Goal: Task Accomplishment & Management: Use online tool/utility

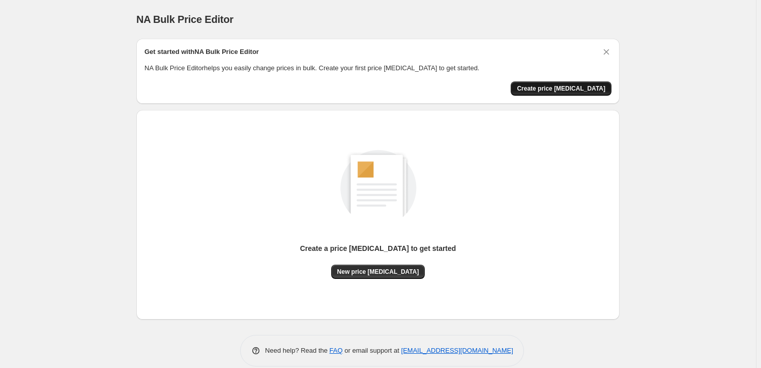
click at [555, 83] on button "Create price change job" at bounding box center [561, 88] width 101 height 14
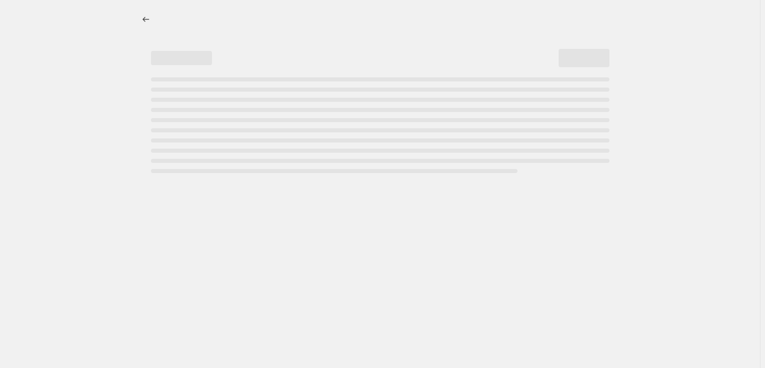
select select "percentage"
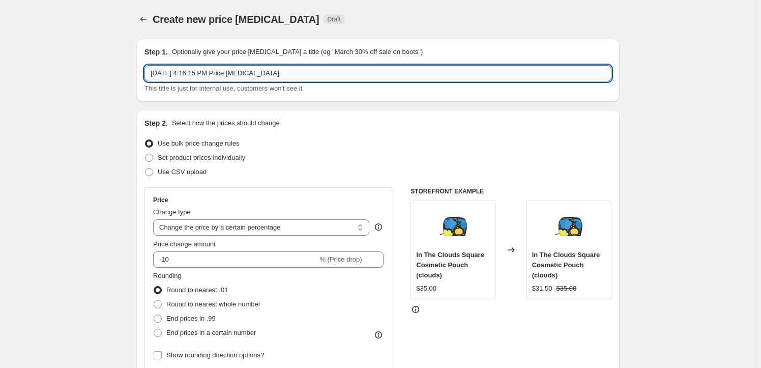
click at [310, 76] on input "Oct 15, 2025, 4:16:15 PM Price change job" at bounding box center [377, 73] width 467 height 16
type input "Tetris 30% Off"
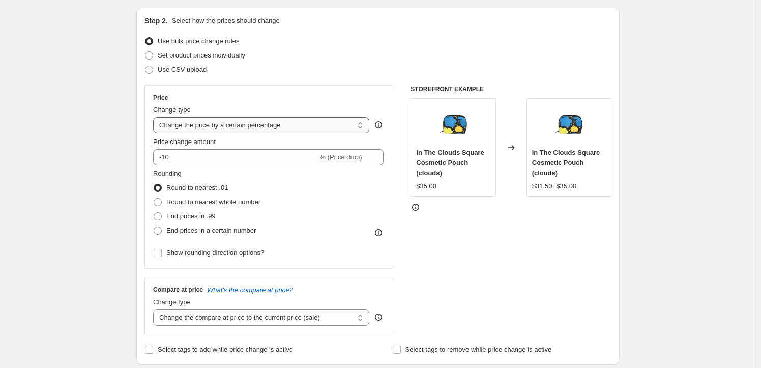
scroll to position [92, 0]
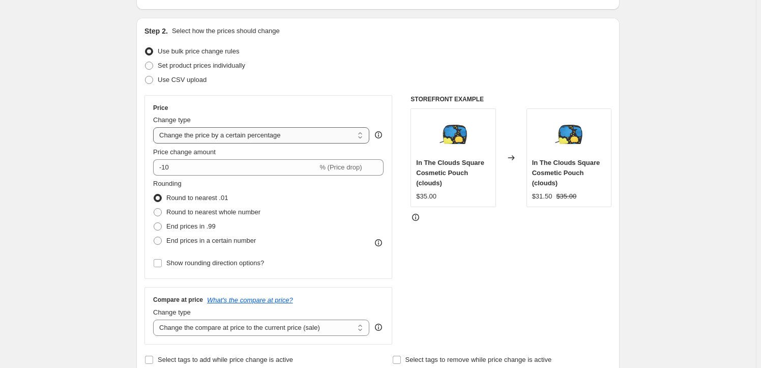
click at [245, 138] on select "Change the price to a certain amount Change the price by a certain amount Chang…" at bounding box center [261, 135] width 216 height 16
select select "ecap"
click at [155, 127] on select "Change the price to a certain amount Change the price by a certain amount Chang…" at bounding box center [261, 135] width 216 height 16
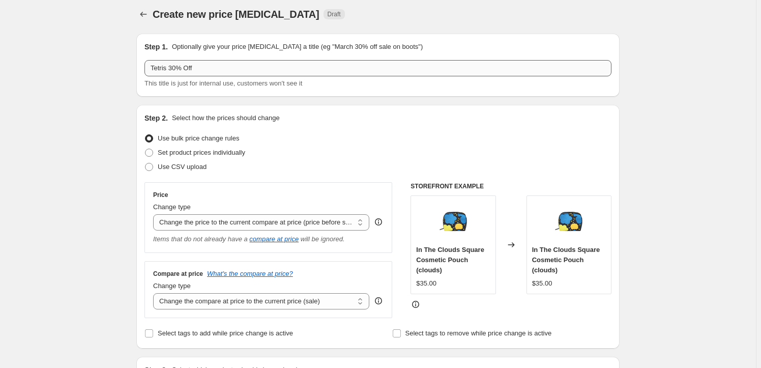
scroll to position [0, 0]
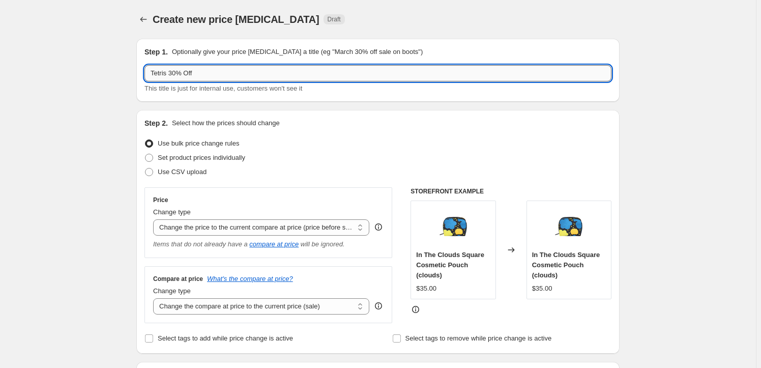
drag, startPoint x: 166, startPoint y: 73, endPoint x: 232, endPoint y: 72, distance: 65.6
click at [232, 72] on input "Tetris 30% Off" at bounding box center [377, 73] width 467 height 16
type input "Tetris"
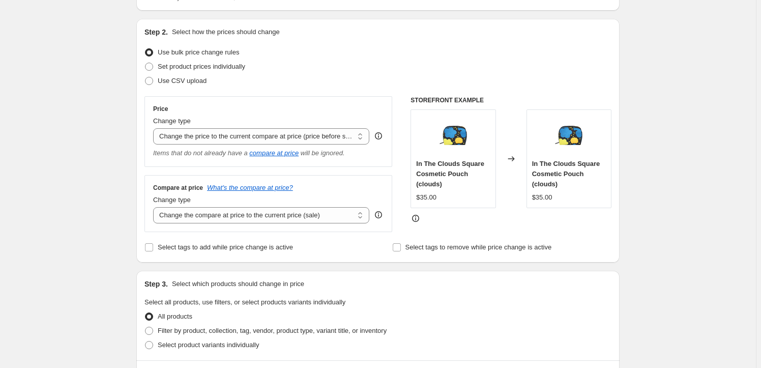
scroll to position [92, 0]
click at [246, 219] on select "Change the compare at price to the current price (sale) Change the compare at p…" at bounding box center [261, 214] width 216 height 16
select select "remove"
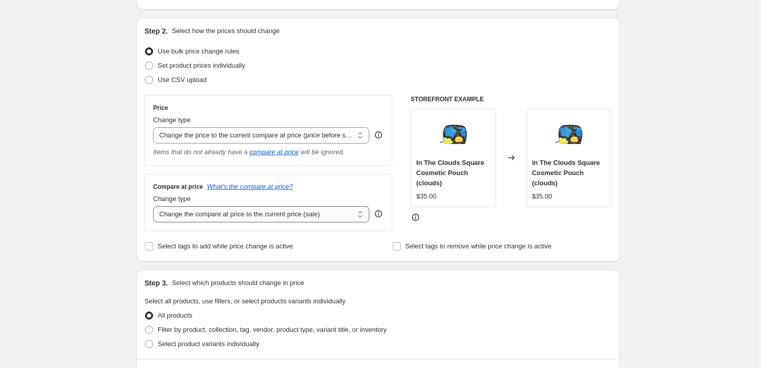
click at [155, 206] on select "Change the compare at price to the current price (sale) Change the compare at p…" at bounding box center [261, 214] width 216 height 16
click at [86, 236] on div "Create new price change job. This page is ready Create new price change job Dra…" at bounding box center [378, 363] width 756 height 910
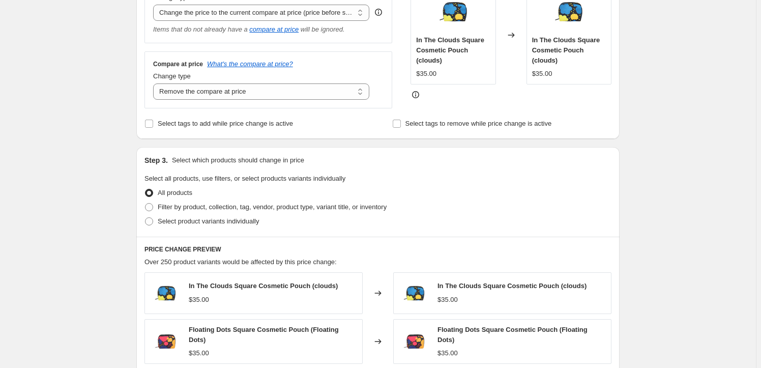
scroll to position [231, 0]
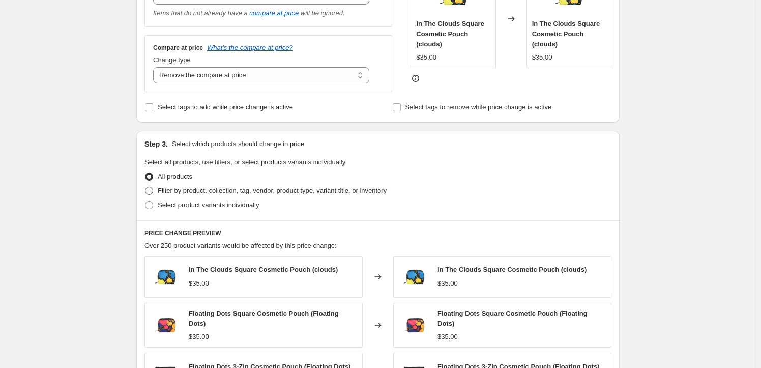
click at [220, 189] on span "Filter by product, collection, tag, vendor, product type, variant title, or inv…" at bounding box center [272, 191] width 229 height 8
click at [145, 187] on input "Filter by product, collection, tag, vendor, product type, variant title, or inv…" at bounding box center [145, 187] width 1 height 1
radio input "true"
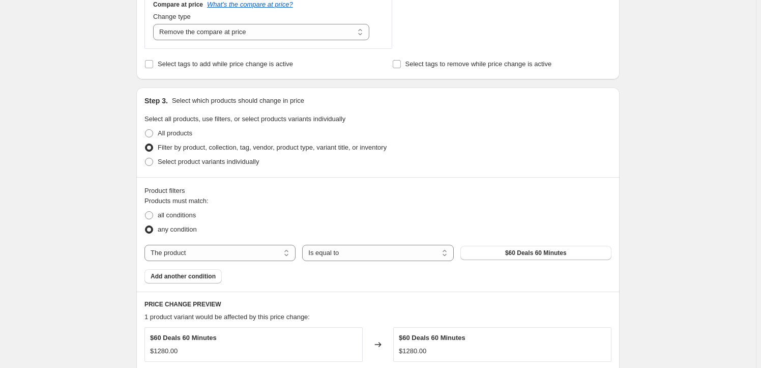
scroll to position [323, 0]
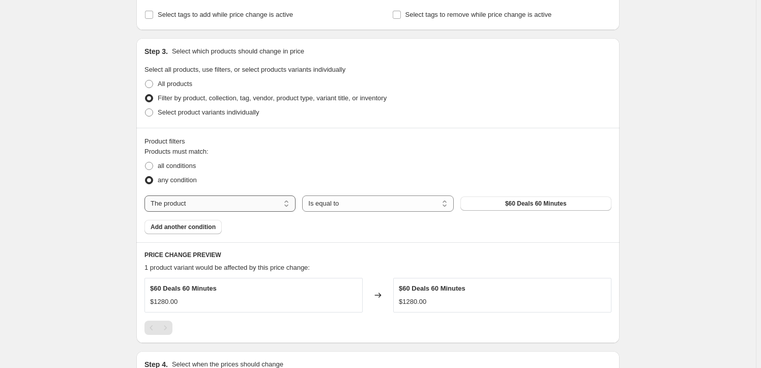
click at [195, 206] on select "The product The product's collection The product's tag The product's vendor The…" at bounding box center [219, 203] width 151 height 16
select select "collection"
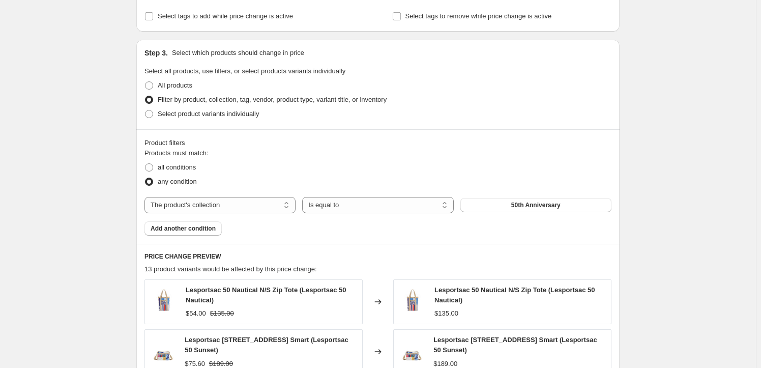
click at [521, 205] on span "50th Anniversary" at bounding box center [535, 205] width 49 height 8
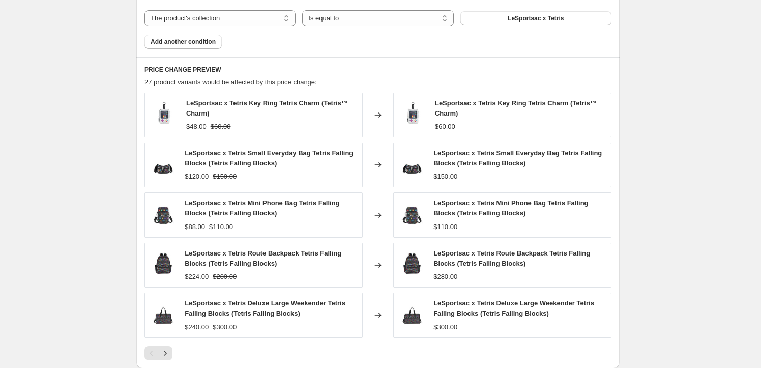
scroll to position [554, 0]
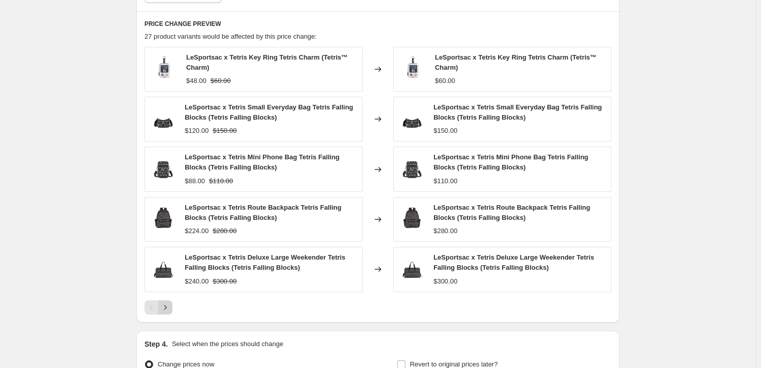
click at [165, 307] on icon "Next" at bounding box center [165, 307] width 10 height 10
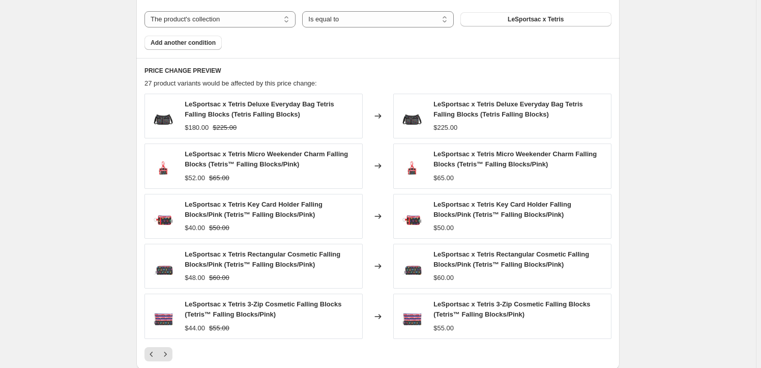
scroll to position [667, 0]
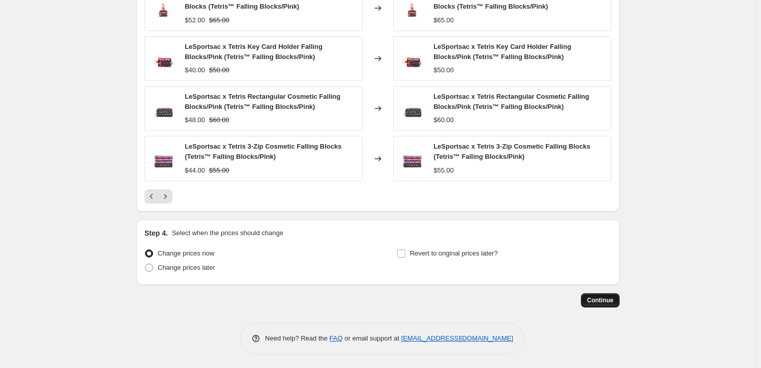
click at [602, 299] on span "Continue" at bounding box center [600, 300] width 26 height 8
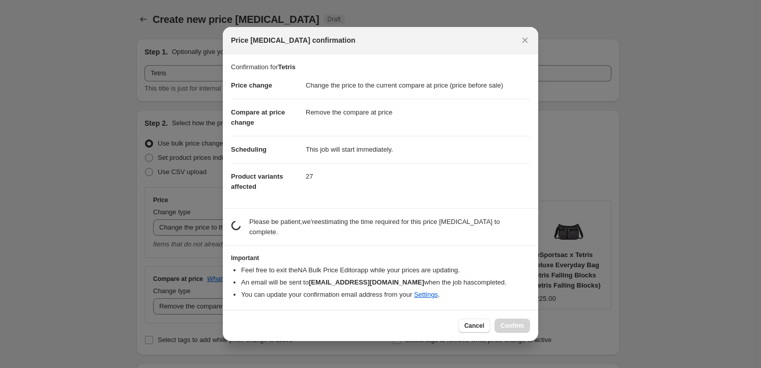
scroll to position [0, 0]
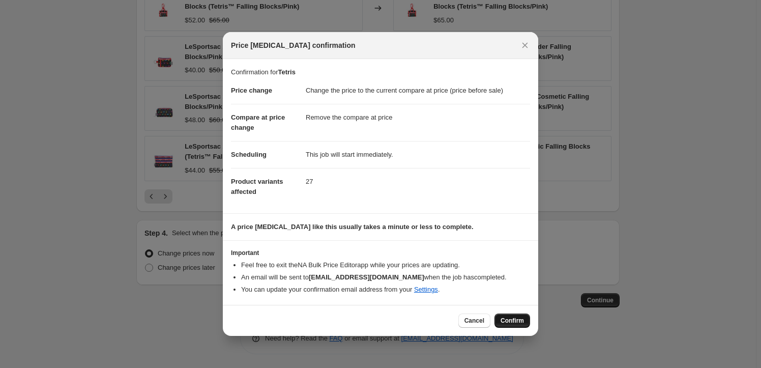
click at [513, 324] on span "Confirm" at bounding box center [511, 320] width 23 height 8
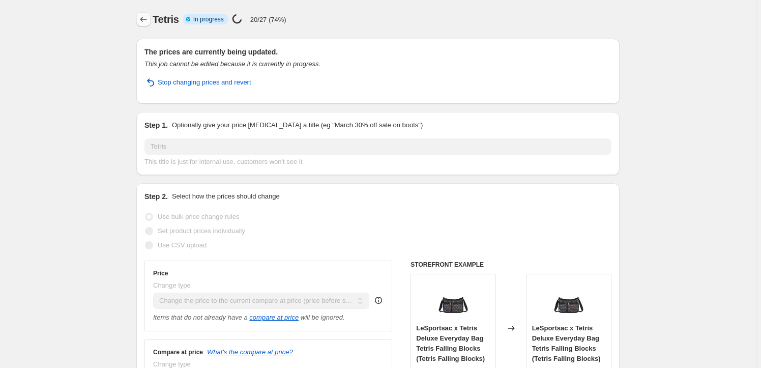
click at [145, 21] on icon "Price change jobs" at bounding box center [143, 19] width 10 height 10
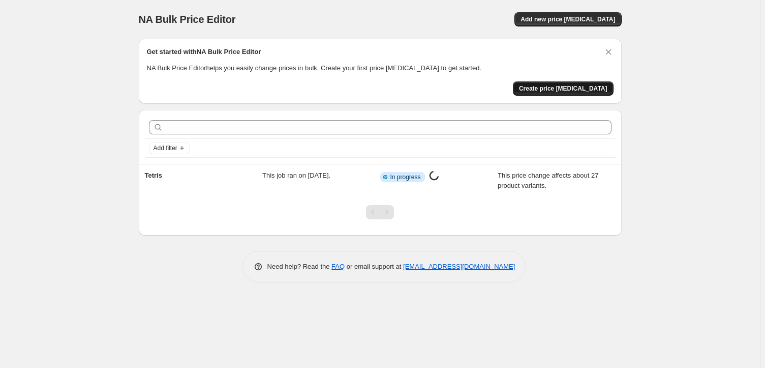
click at [568, 92] on span "Create price change job" at bounding box center [563, 88] width 88 height 8
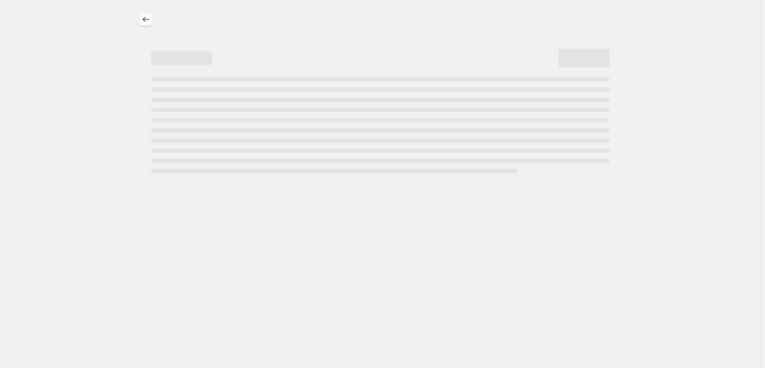
select select "percentage"
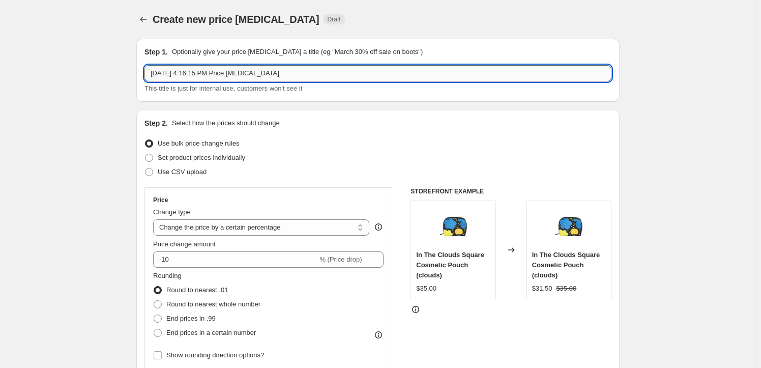
click at [183, 73] on input "Oct 15, 2025, 4:16:15 PM Price change job" at bounding box center [377, 73] width 467 height 16
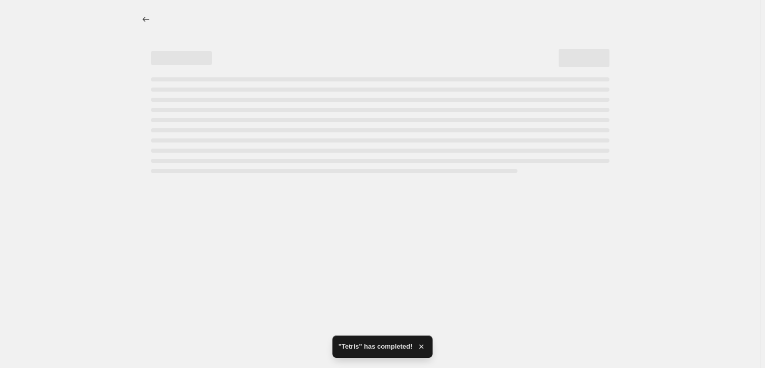
select select "percentage"
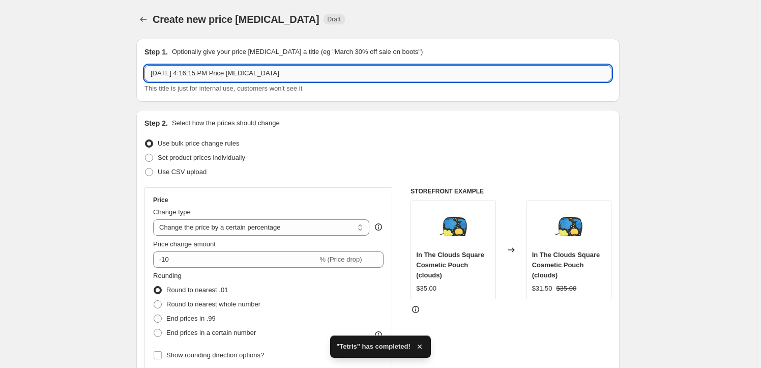
click at [167, 68] on input "Oct 15, 2025, 4:16:15 PM Price change job" at bounding box center [377, 73] width 467 height 16
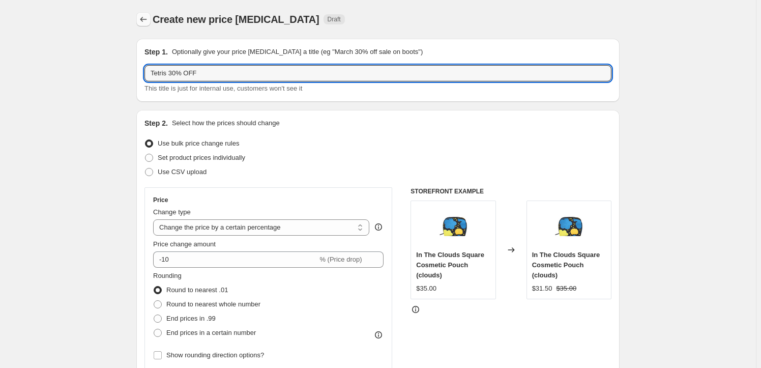
type input "Tetris 30% OFF"
click at [148, 16] on icon "Price change jobs" at bounding box center [143, 19] width 10 height 10
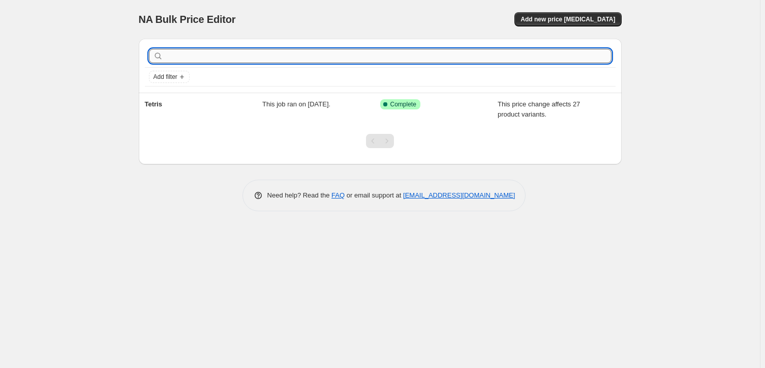
click at [228, 50] on input "text" at bounding box center [388, 56] width 447 height 14
click at [571, 17] on span "Add new price [MEDICAL_DATA]" at bounding box center [568, 19] width 95 height 8
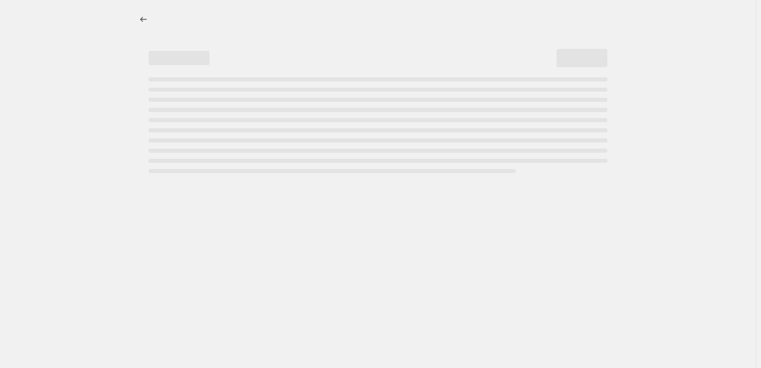
select select "percentage"
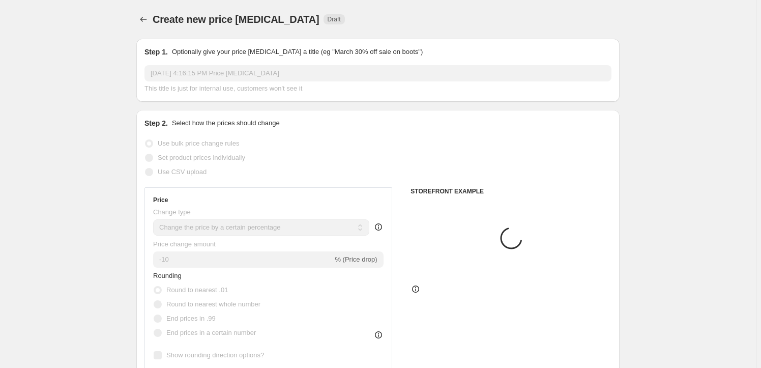
drag, startPoint x: 218, startPoint y: 91, endPoint x: 222, endPoint y: 78, distance: 12.7
click at [218, 89] on span "This title is just for internal use, customers won't see it" at bounding box center [223, 88] width 158 height 8
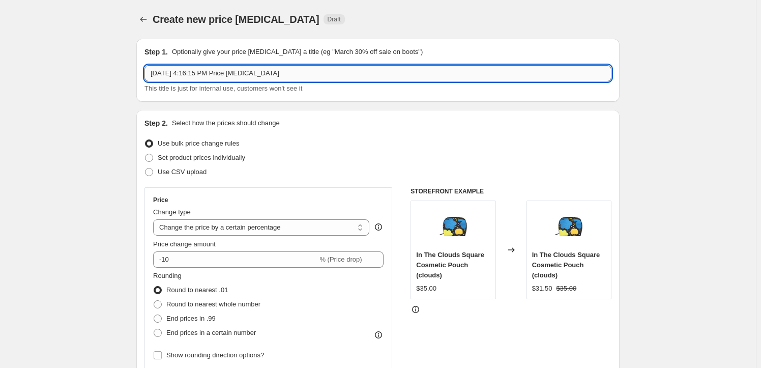
click at [222, 77] on input "Oct 15, 2025, 4:16:15 PM Price change job" at bounding box center [377, 73] width 467 height 16
type input "Tetris 30% OFF"
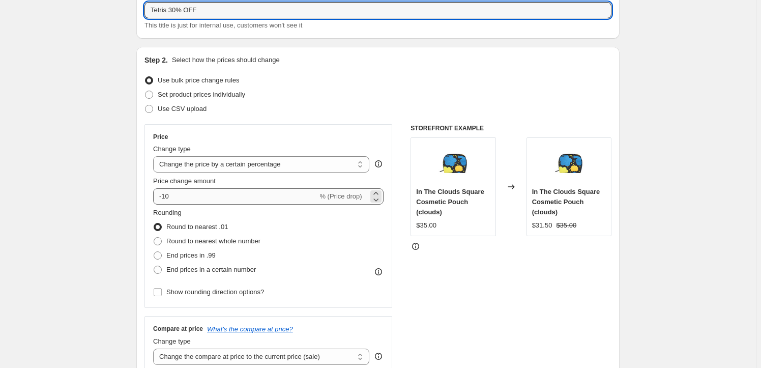
scroll to position [92, 0]
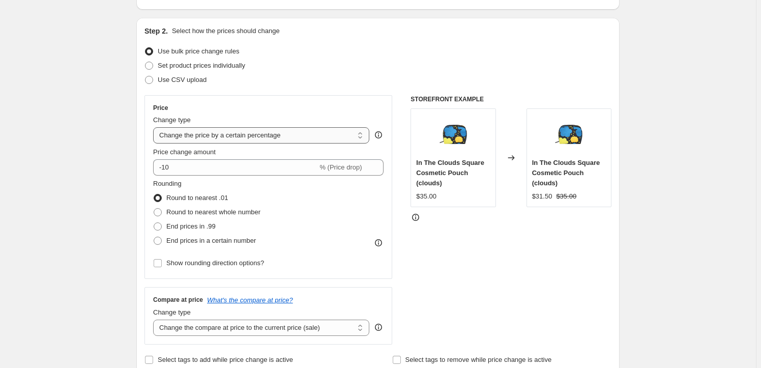
click at [259, 132] on select "Change the price to a certain amount Change the price by a certain amount Chang…" at bounding box center [261, 135] width 216 height 16
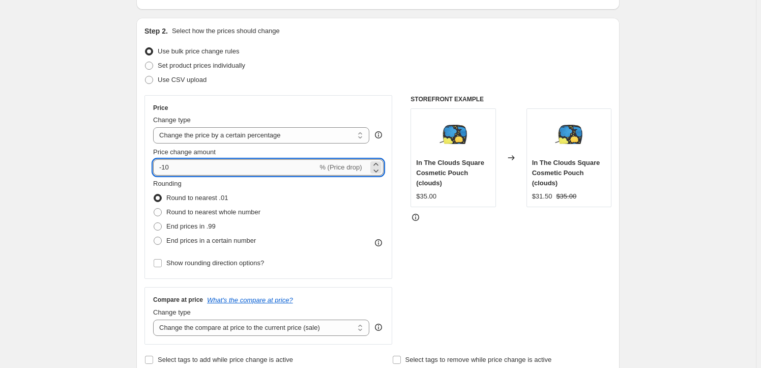
click at [207, 170] on input "-10" at bounding box center [235, 167] width 164 height 16
type input "-1"
type input "-30"
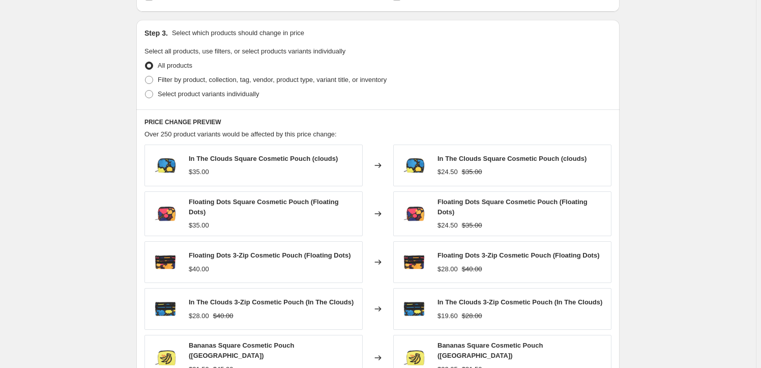
scroll to position [462, 0]
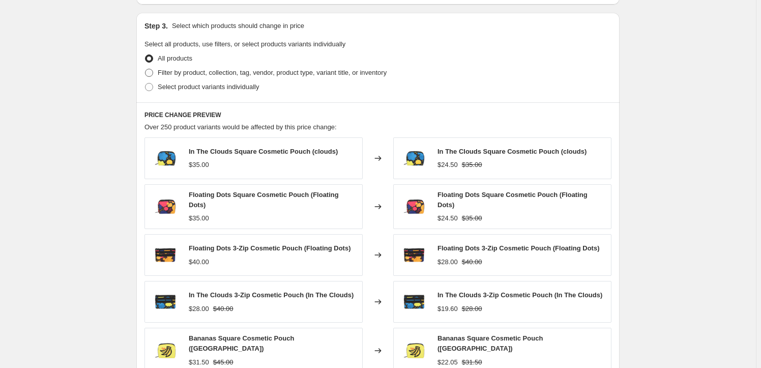
click at [187, 76] on span "Filter by product, collection, tag, vendor, product type, variant title, or inv…" at bounding box center [272, 73] width 229 height 8
click at [145, 69] on input "Filter by product, collection, tag, vendor, product type, variant title, or inv…" at bounding box center [145, 69] width 1 height 1
radio input "true"
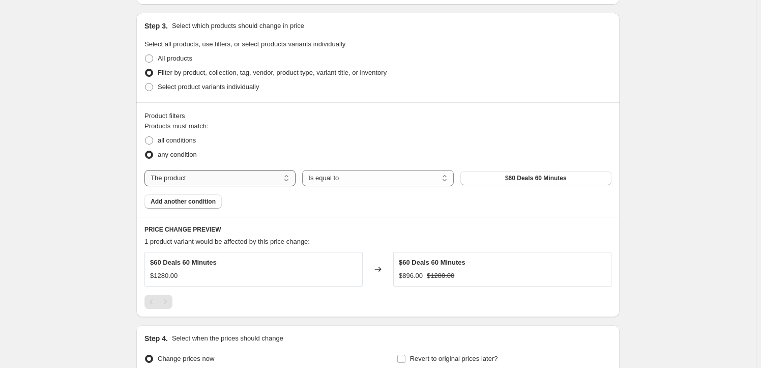
click at [202, 178] on select "The product The product's collection The product's tag The product's vendor The…" at bounding box center [219, 178] width 151 height 16
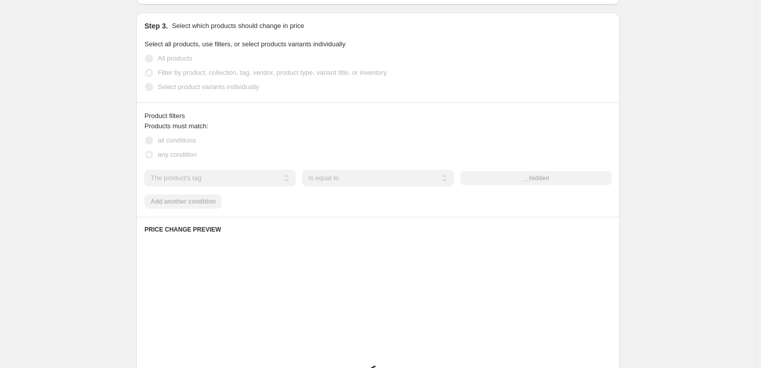
click at [220, 212] on div "Product filters Products must match: all conditions any condition The product T…" at bounding box center [377, 159] width 483 height 114
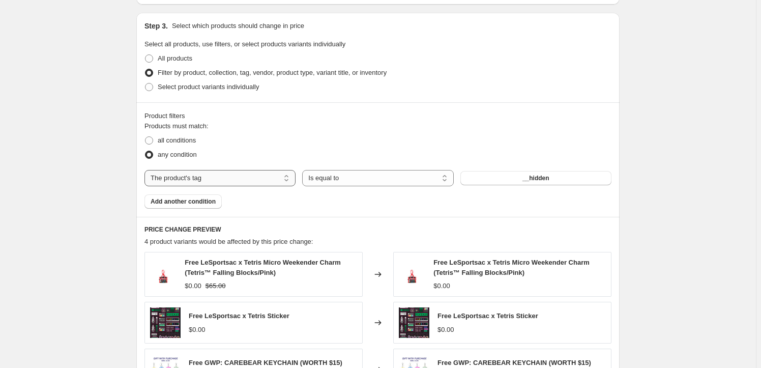
click at [227, 178] on select "The product The product's collection The product's tag The product's vendor The…" at bounding box center [219, 178] width 151 height 16
drag, startPoint x: 227, startPoint y: 178, endPoint x: 227, endPoint y: 185, distance: 6.6
click at [227, 178] on select "The product The product's collection The product's tag The product's vendor The…" at bounding box center [219, 178] width 151 height 16
select select "collection"
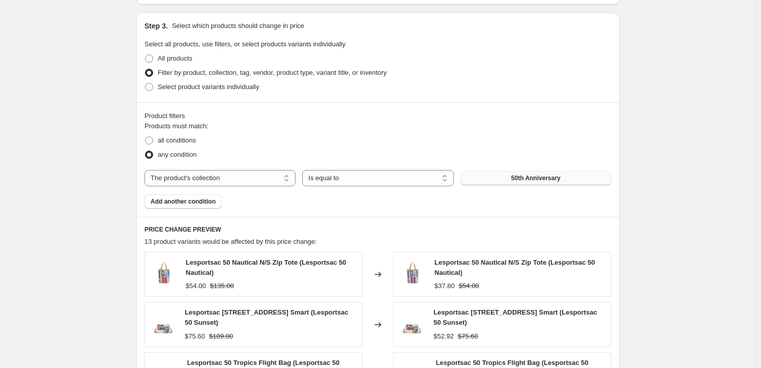
click at [508, 182] on button "50th Anniversary" at bounding box center [535, 178] width 151 height 14
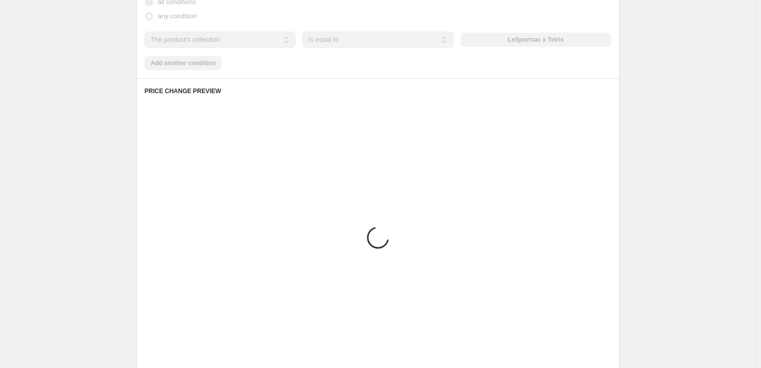
scroll to position [647, 0]
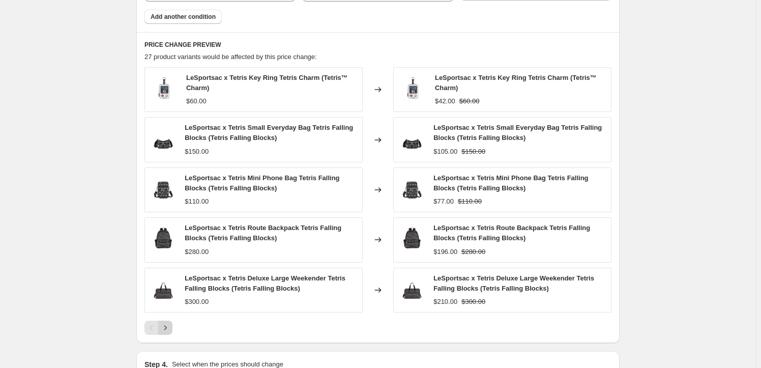
click at [170, 322] on icon "Next" at bounding box center [165, 327] width 10 height 10
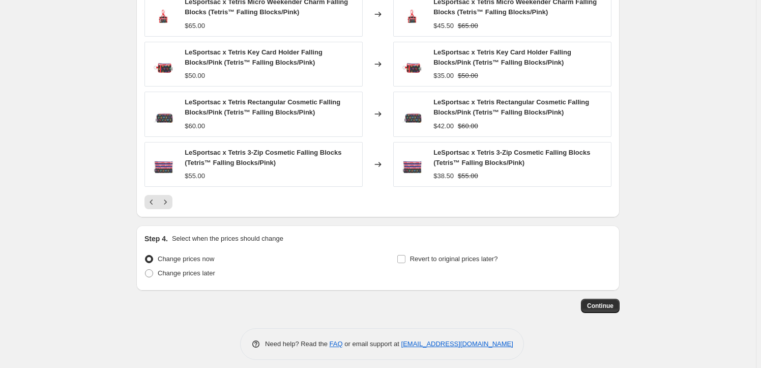
scroll to position [779, 0]
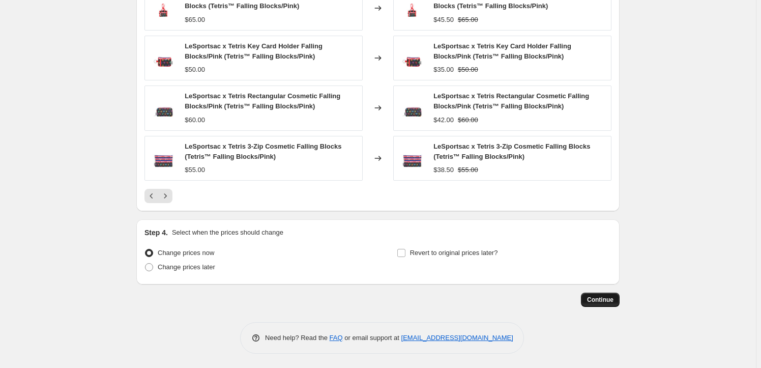
click at [607, 295] on span "Continue" at bounding box center [600, 299] width 26 height 8
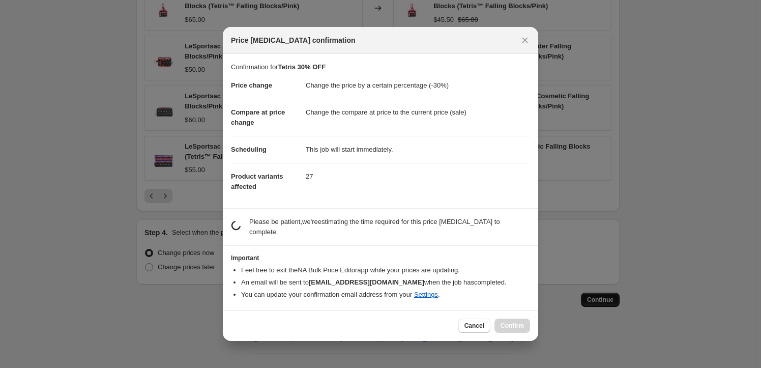
scroll to position [0, 0]
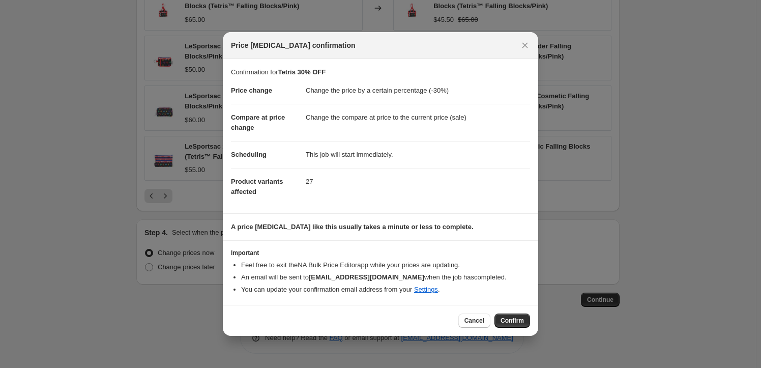
click at [519, 324] on span "Confirm" at bounding box center [511, 320] width 23 height 8
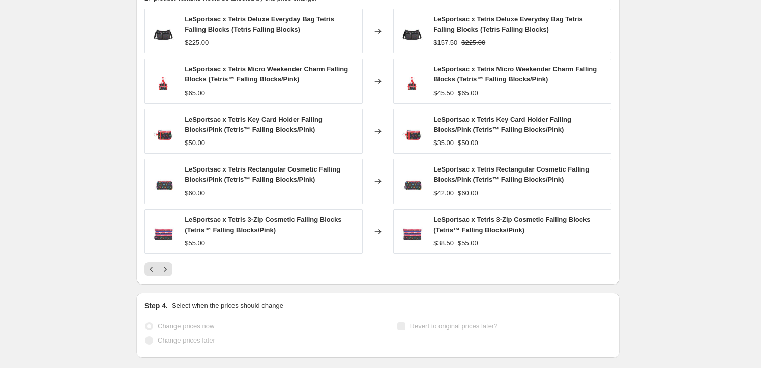
scroll to position [805, 0]
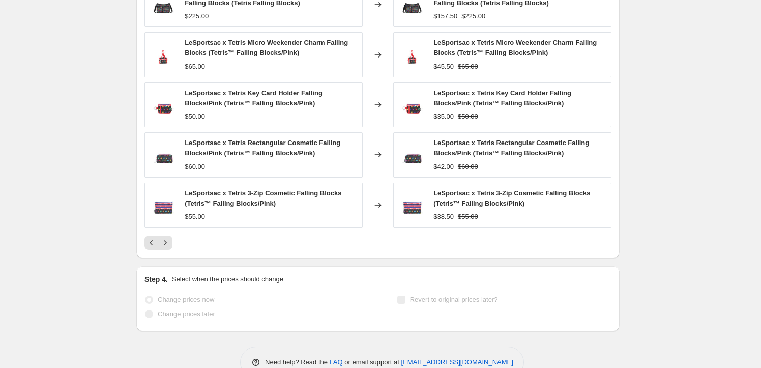
select select "percentage"
select select "collection"
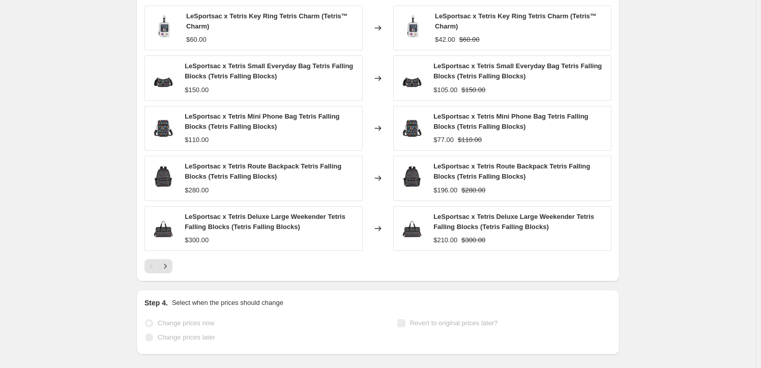
scroll to position [0, 0]
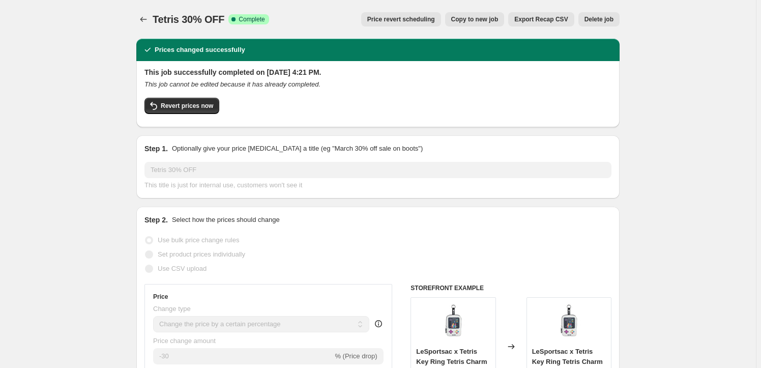
click at [153, 12] on div at bounding box center [144, 19] width 16 height 14
click at [147, 17] on icon "Price change jobs" at bounding box center [143, 19] width 10 height 10
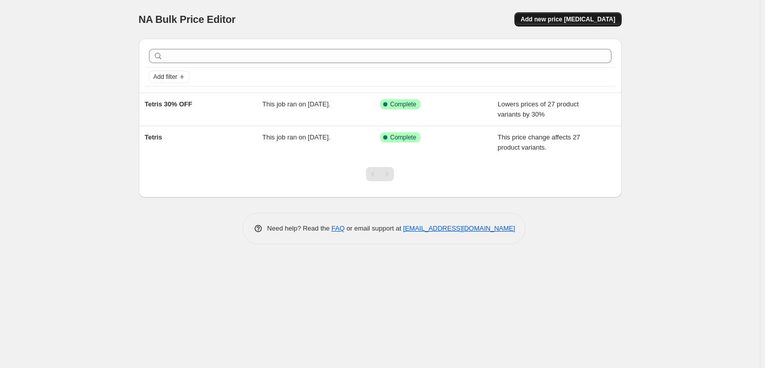
click at [562, 22] on span "Add new price [MEDICAL_DATA]" at bounding box center [568, 19] width 95 height 8
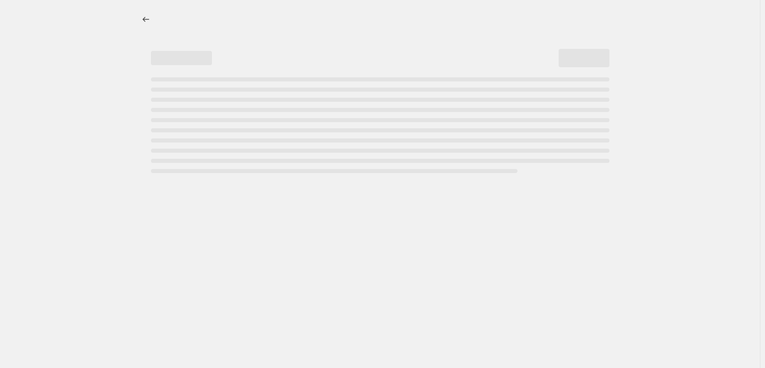
select select "percentage"
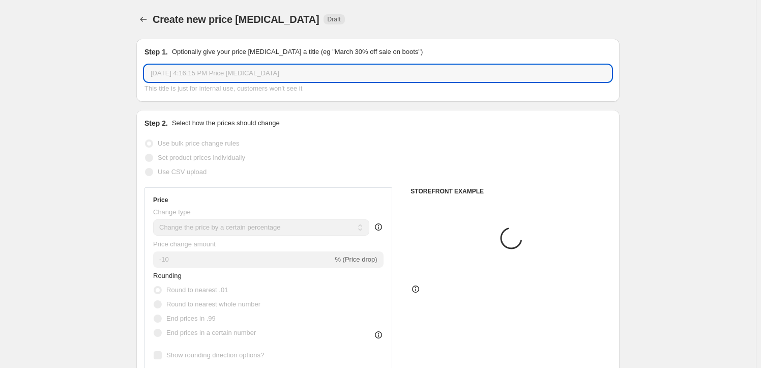
click at [226, 75] on input "Oct 15, 2025, 4:16:15 PM Price change job" at bounding box center [377, 73] width 467 height 16
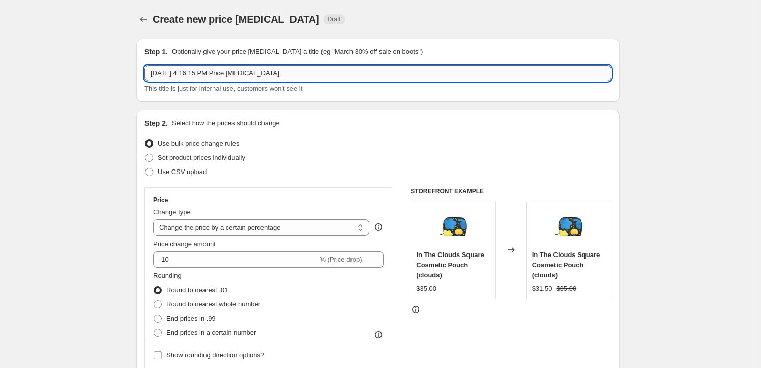
click at [226, 75] on input "Oct 15, 2025, 4:16:15 PM Price change job" at bounding box center [377, 73] width 467 height 16
type input "Winter 2024 Revert"
click at [256, 239] on div "Price change amount" at bounding box center [268, 244] width 230 height 10
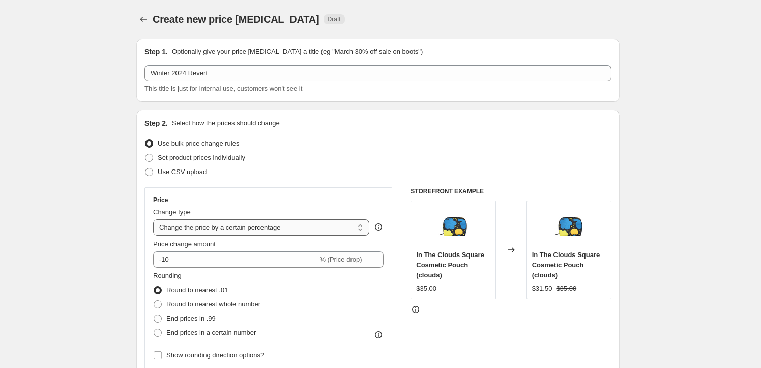
click at [260, 232] on select "Change the price to a certain amount Change the price by a certain amount Chang…" at bounding box center [261, 227] width 216 height 16
select select "ecap"
click at [155, 219] on select "Change the price to a certain amount Change the price by a certain amount Chang…" at bounding box center [261, 227] width 216 height 16
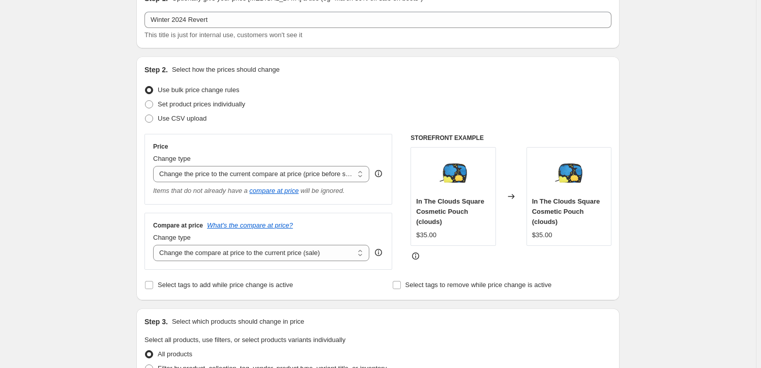
scroll to position [92, 0]
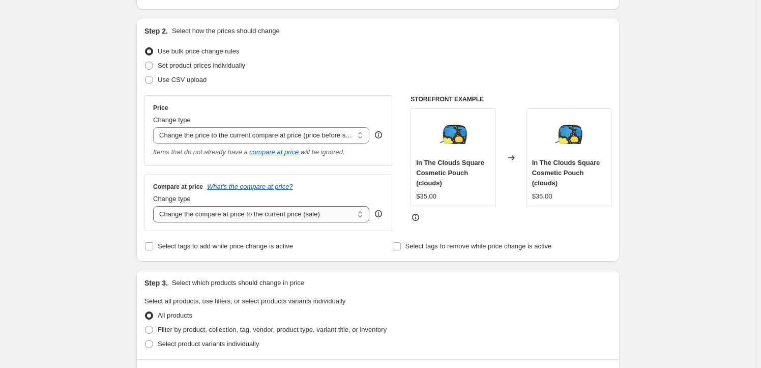
click at [259, 210] on select "Change the compare at price to the current price (sale) Change the compare at p…" at bounding box center [261, 214] width 216 height 16
select select "remove"
click at [155, 206] on select "Change the compare at price to the current price (sale) Change the compare at p…" at bounding box center [261, 214] width 216 height 16
click at [122, 219] on div "Create new price change job. This page is ready Create new price change job Dra…" at bounding box center [378, 363] width 756 height 910
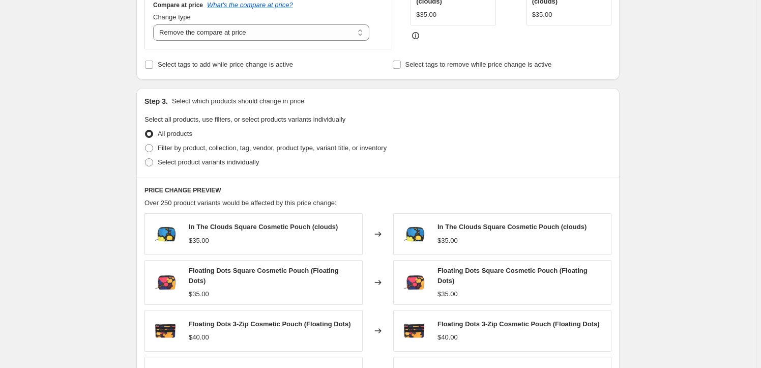
scroll to position [277, 0]
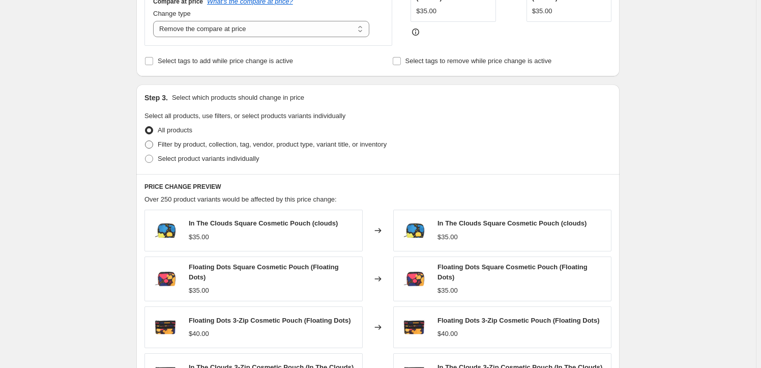
click at [194, 146] on span "Filter by product, collection, tag, vendor, product type, variant title, or inv…" at bounding box center [272, 144] width 229 height 8
click at [145, 141] on input "Filter by product, collection, tag, vendor, product type, variant title, or inv…" at bounding box center [145, 140] width 1 height 1
radio input "true"
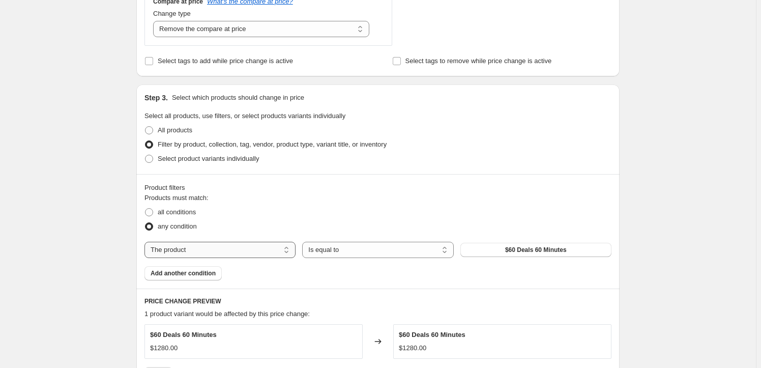
click at [223, 247] on select "The product The product's collection The product's tag The product's vendor The…" at bounding box center [219, 250] width 151 height 16
select select "collection"
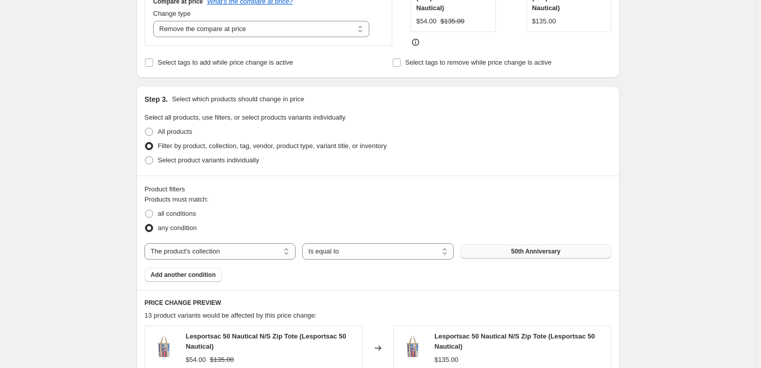
click at [511, 249] on button "50th Anniversary" at bounding box center [535, 251] width 151 height 14
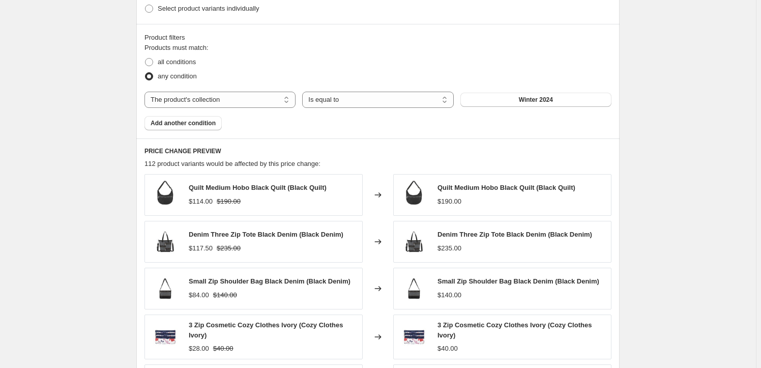
scroll to position [509, 0]
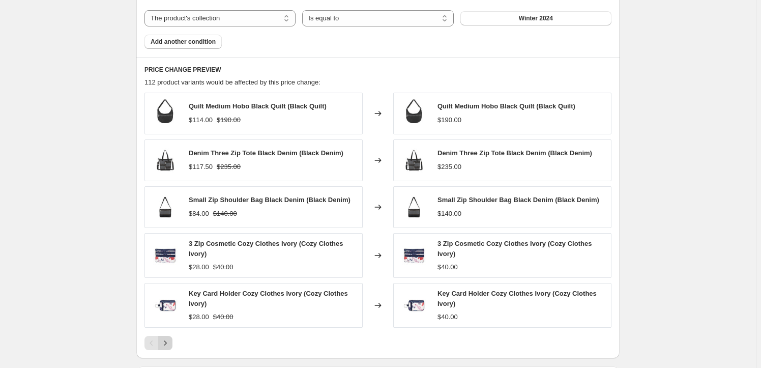
click at [168, 344] on icon "Next" at bounding box center [165, 343] width 10 height 10
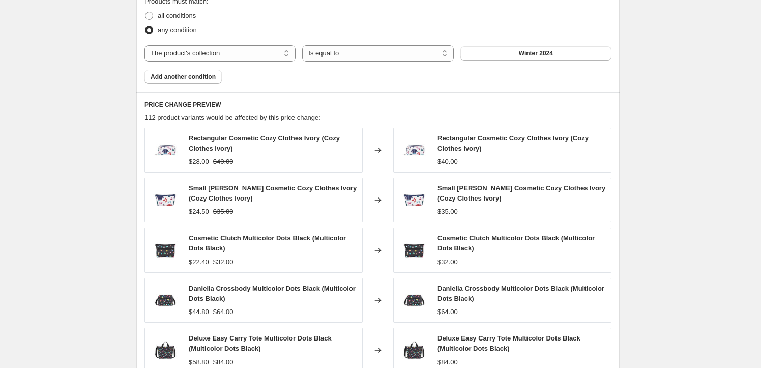
scroll to position [604, 0]
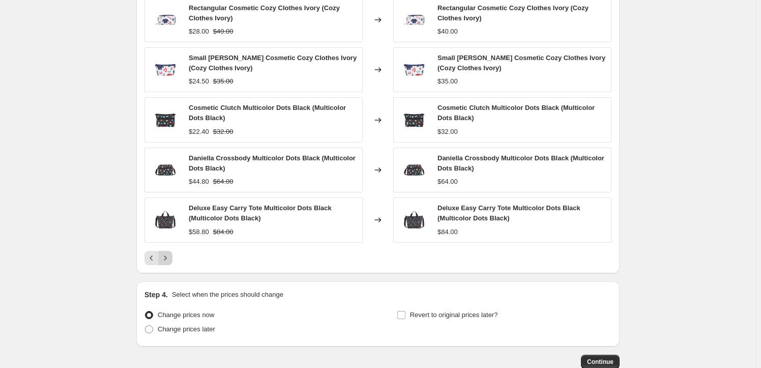
click at [168, 258] on icon "Next" at bounding box center [165, 258] width 10 height 10
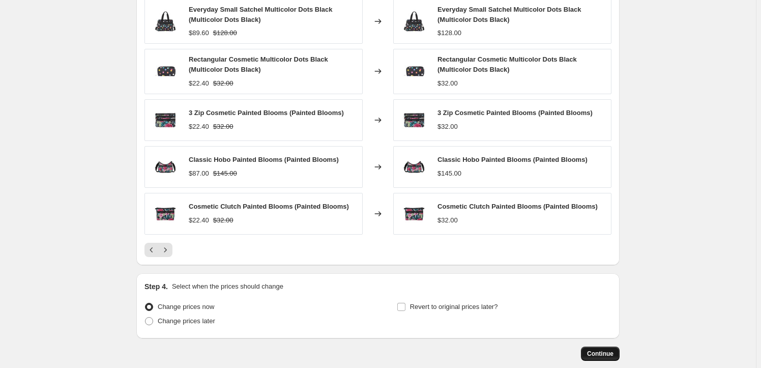
click at [610, 353] on span "Continue" at bounding box center [600, 353] width 26 height 8
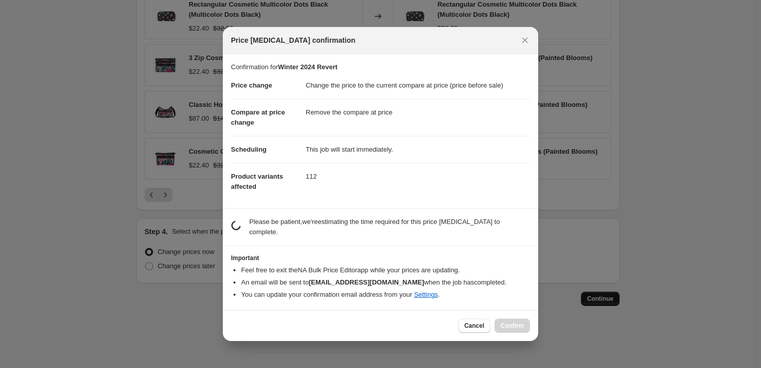
scroll to position [0, 0]
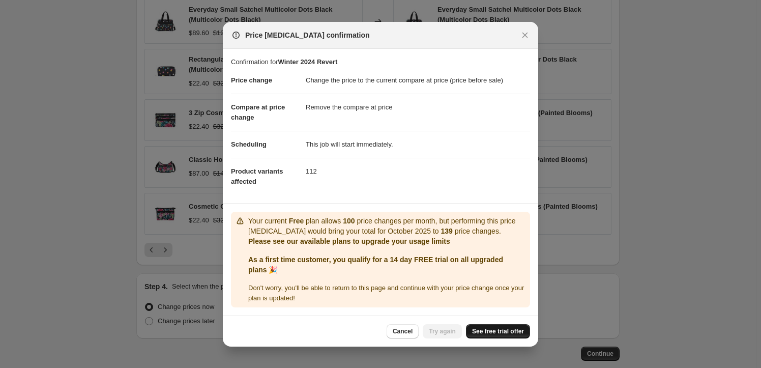
click at [511, 328] on span "See free trial offer" at bounding box center [498, 331] width 52 height 8
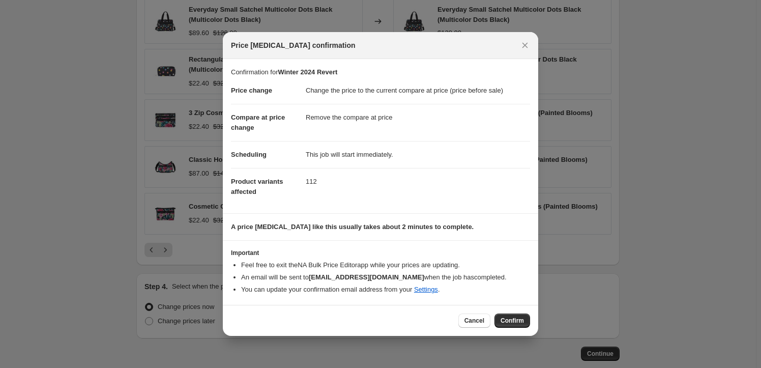
select select "ecap"
select select "remove"
select select "collection"
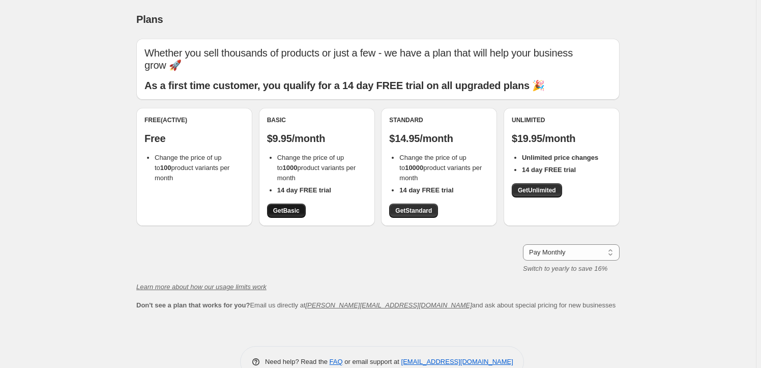
click at [280, 209] on span "Get Basic" at bounding box center [286, 210] width 26 height 8
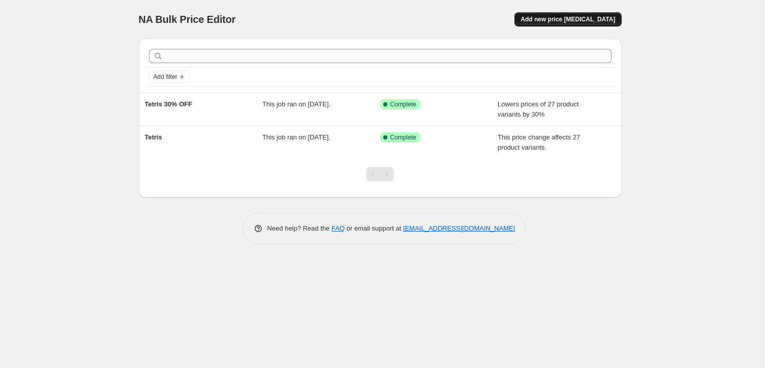
click at [572, 19] on span "Add new price change job" at bounding box center [568, 19] width 95 height 8
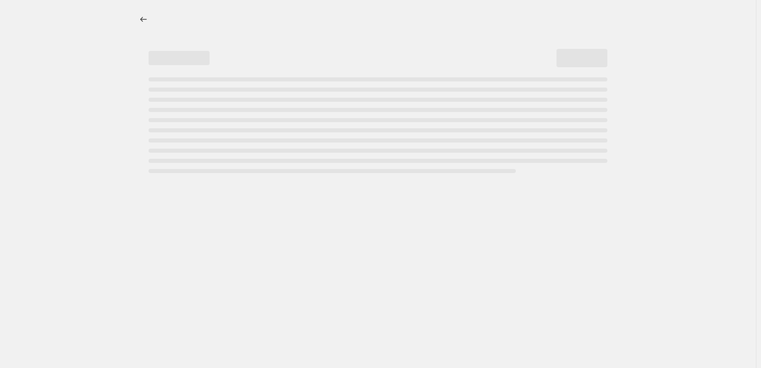
select select "percentage"
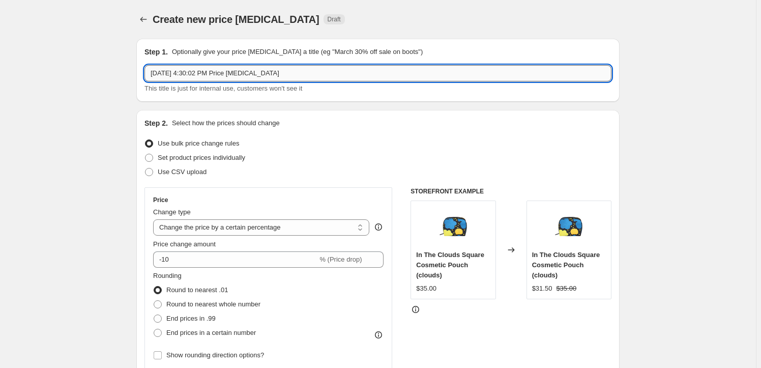
click at [240, 72] on input "Oct 15, 2025, 4:30:02 PM Price change job" at bounding box center [377, 73] width 467 height 16
type input "Winter 2024"
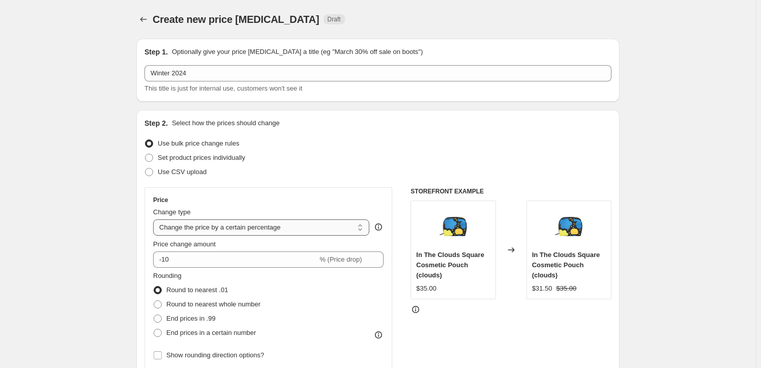
click at [190, 222] on select "Change the price to a certain amount Change the price by a certain amount Chang…" at bounding box center [261, 227] width 216 height 16
select select "ecap"
click at [155, 219] on select "Change the price to a certain amount Change the price by a certain amount Chang…" at bounding box center [261, 227] width 216 height 16
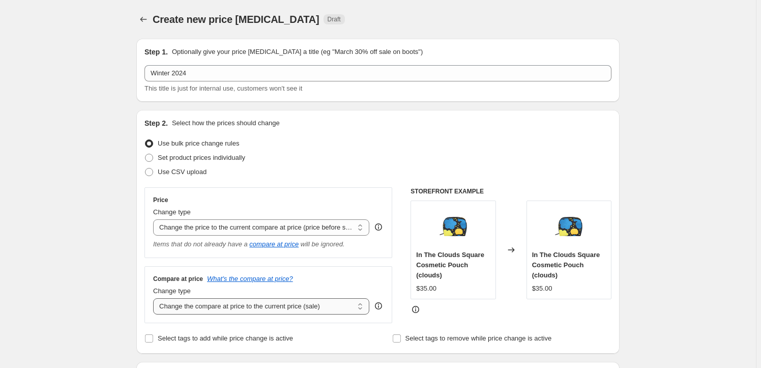
click at [200, 309] on select "Change the compare at price to the current price (sale) Change the compare at p…" at bounding box center [261, 306] width 216 height 16
select select "remove"
click at [155, 298] on select "Change the compare at price to the current price (sale) Change the compare at p…" at bounding box center [261, 306] width 216 height 16
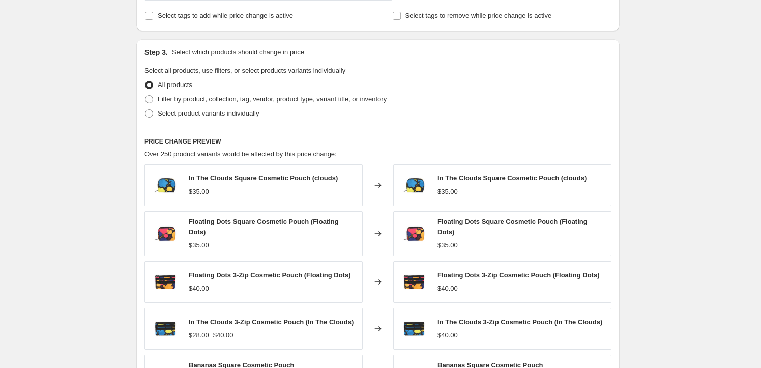
scroll to position [323, 0]
click at [232, 96] on span "Filter by product, collection, tag, vendor, product type, variant title, or inv…" at bounding box center [272, 98] width 229 height 8
click at [145, 95] on input "Filter by product, collection, tag, vendor, product type, variant title, or inv…" at bounding box center [145, 94] width 1 height 1
radio input "true"
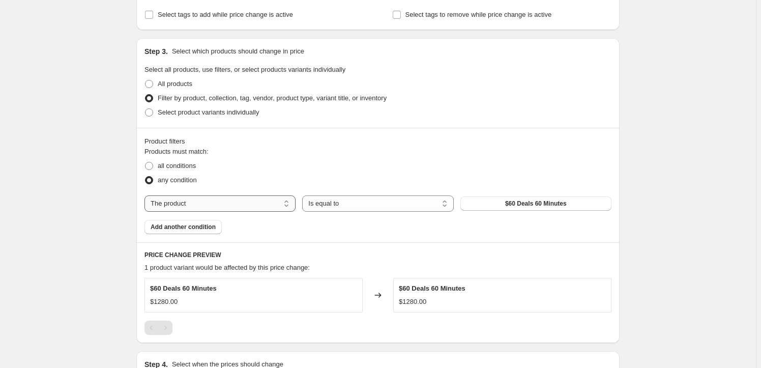
click at [247, 204] on select "The product The product's collection The product's tag The product's vendor The…" at bounding box center [219, 203] width 151 height 16
select select "collection"
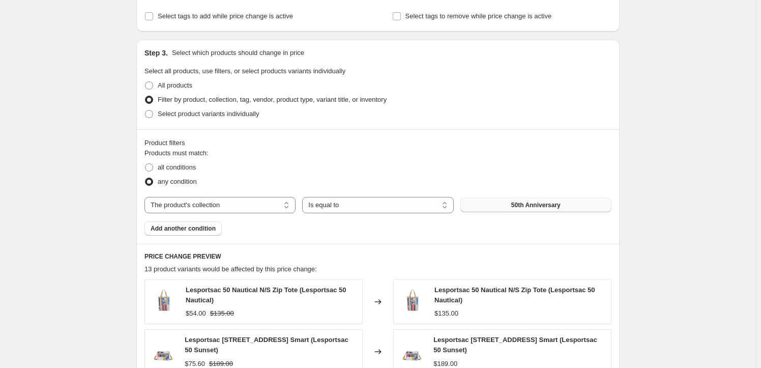
click at [492, 200] on button "50th Anniversary" at bounding box center [535, 205] width 151 height 14
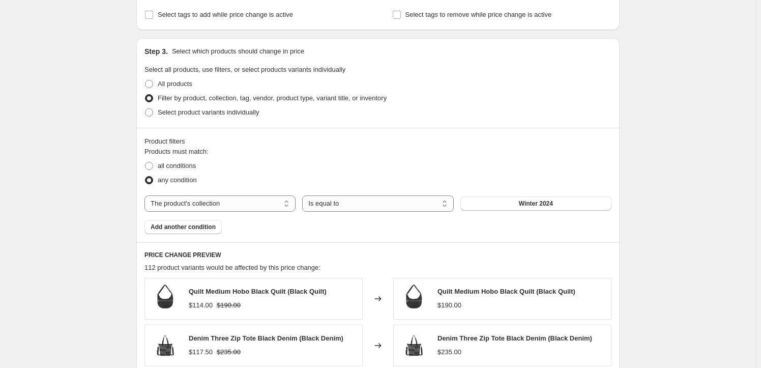
click at [184, 228] on span "Add another condition" at bounding box center [183, 227] width 65 height 8
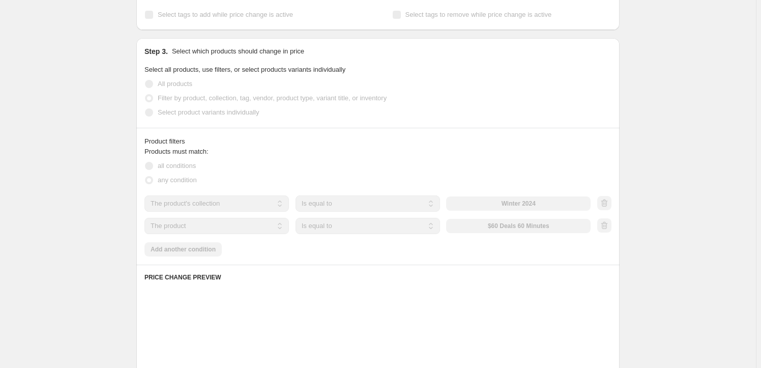
click at [381, 239] on div "Products must match: all conditions any condition The product The product's col…" at bounding box center [377, 201] width 467 height 110
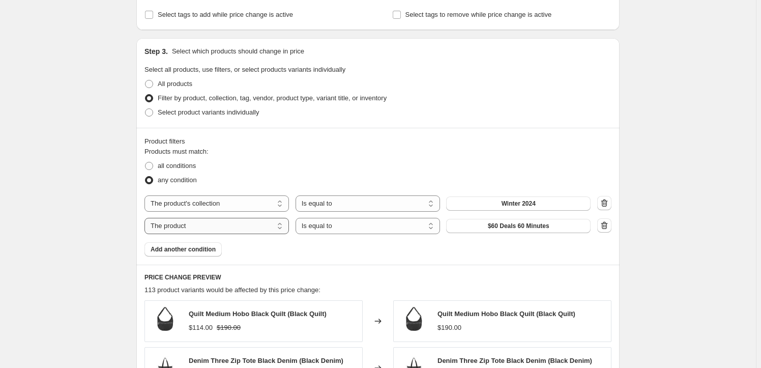
click at [260, 222] on select "The product The product's collection The product's tag The product's vendor The…" at bounding box center [216, 226] width 144 height 16
select select "product_status"
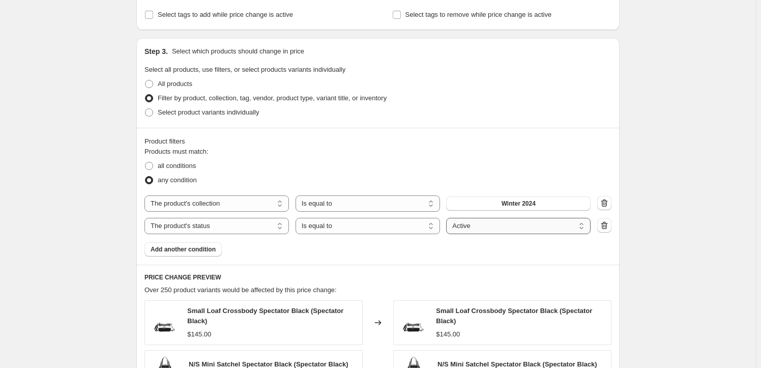
click at [472, 225] on select "Active Draft Archived" at bounding box center [518, 226] width 144 height 16
click at [449, 218] on select "Active Draft Archived" at bounding box center [518, 226] width 144 height 16
click at [178, 171] on span "all conditions" at bounding box center [177, 166] width 38 height 10
click at [145, 162] on input "all conditions" at bounding box center [145, 162] width 1 height 1
radio input "true"
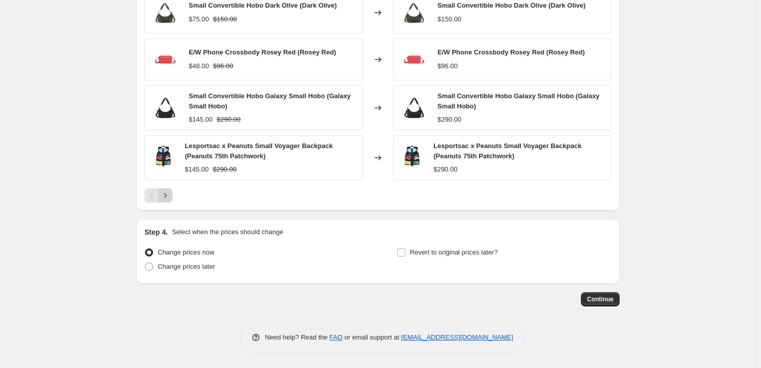
click at [170, 192] on icon "Next" at bounding box center [165, 195] width 10 height 10
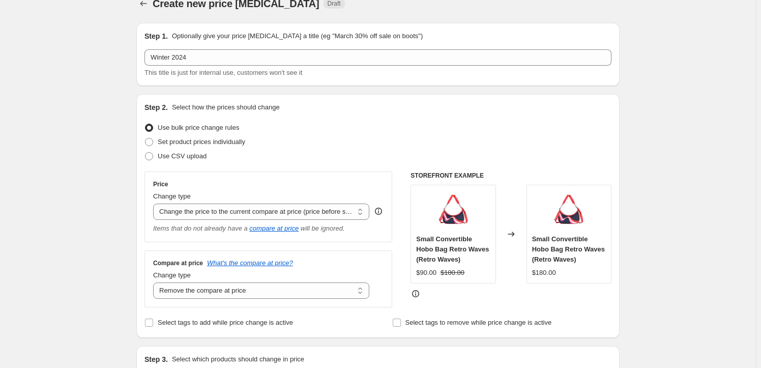
scroll to position [0, 0]
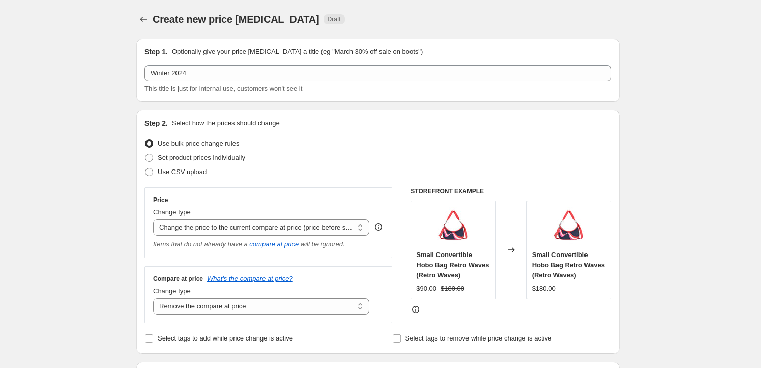
click at [228, 62] on div "Step 1. Optionally give your price change job a title (eg "March 30% off sale o…" at bounding box center [377, 70] width 467 height 47
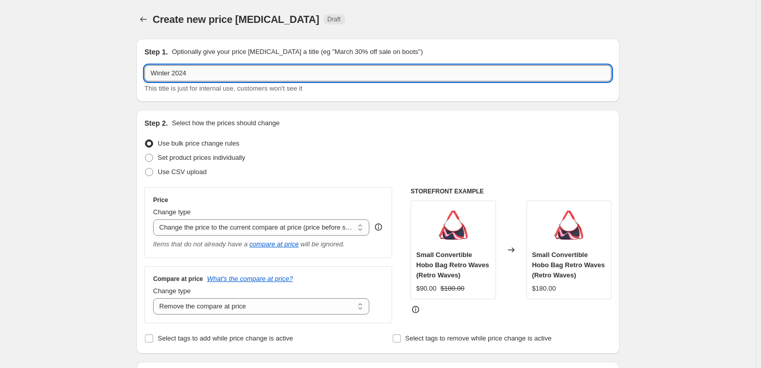
click at [231, 68] on input "Winter 2024" at bounding box center [377, 73] width 467 height 16
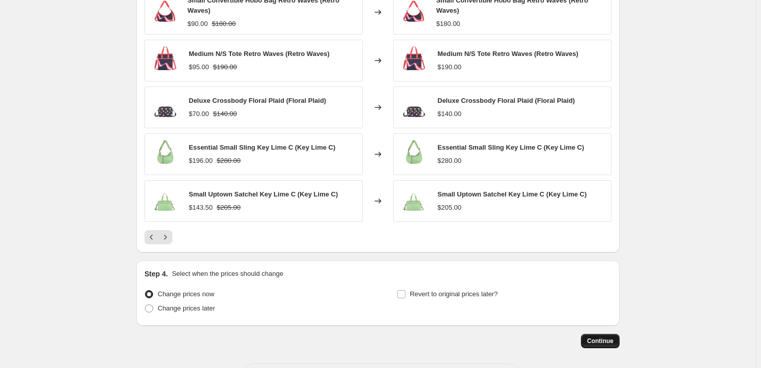
scroll to position [675, 0]
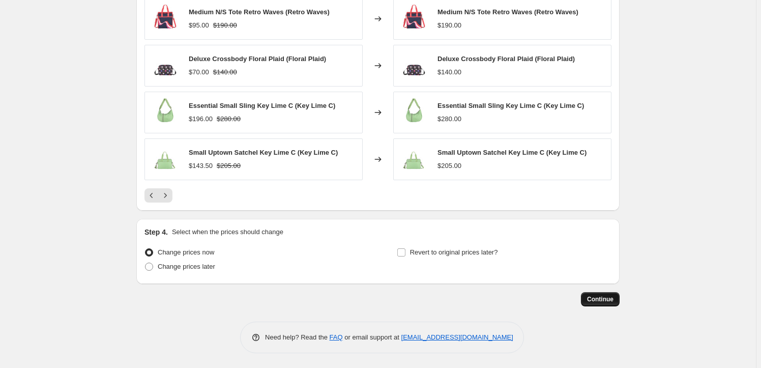
type input "Winter 2024 Revert"
click at [597, 299] on span "Continue" at bounding box center [600, 299] width 26 height 8
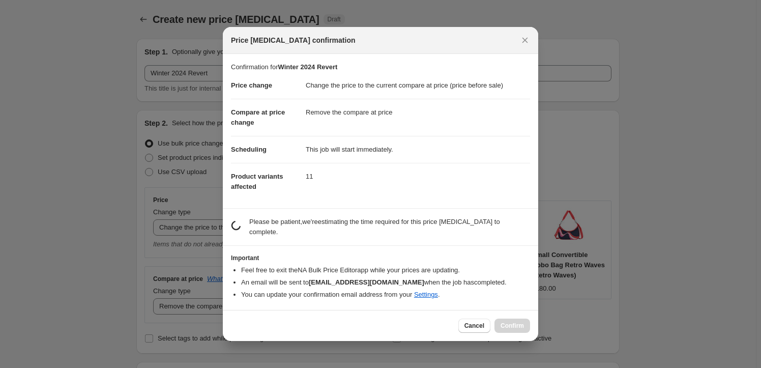
scroll to position [0, 0]
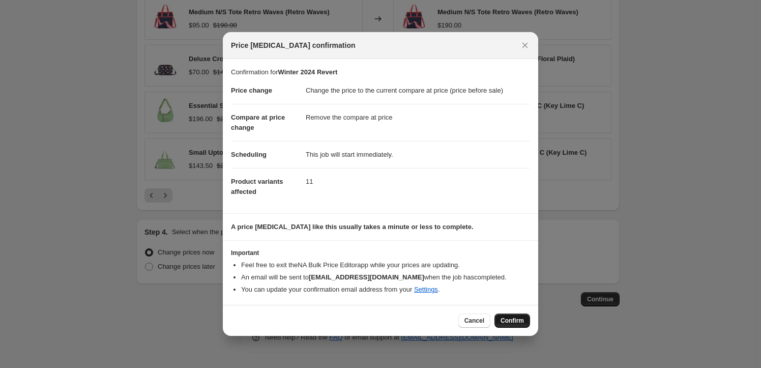
click at [508, 319] on button "Confirm" at bounding box center [512, 320] width 36 height 14
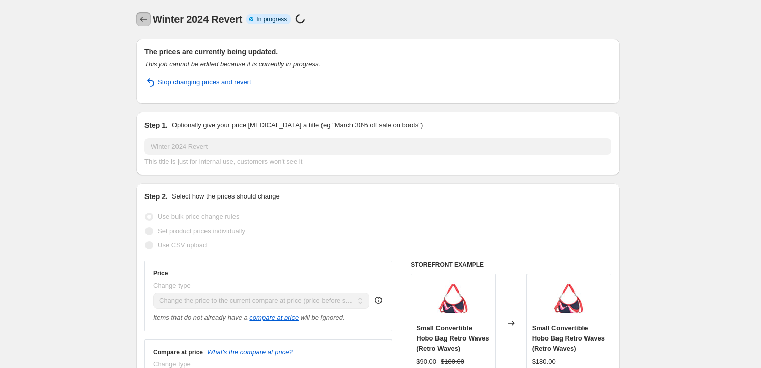
click at [142, 22] on icon "Price change jobs" at bounding box center [143, 19] width 10 height 10
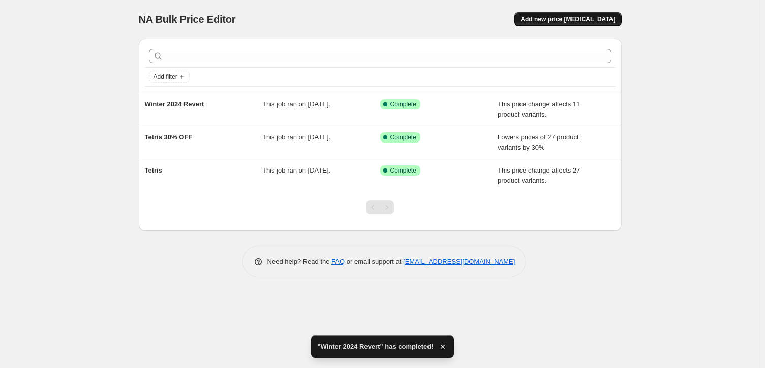
click at [603, 17] on span "Add new price [MEDICAL_DATA]" at bounding box center [568, 19] width 95 height 8
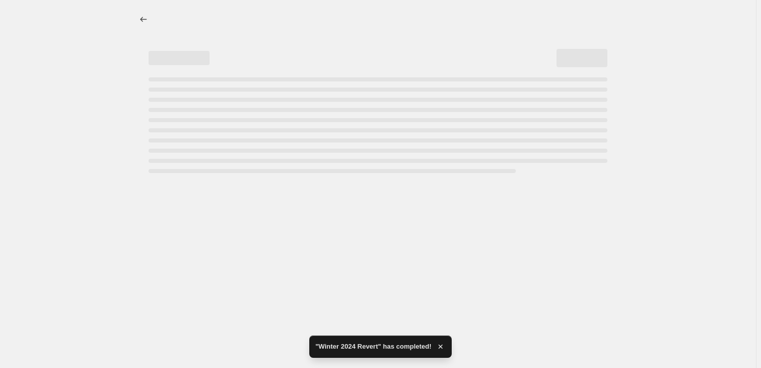
select select "percentage"
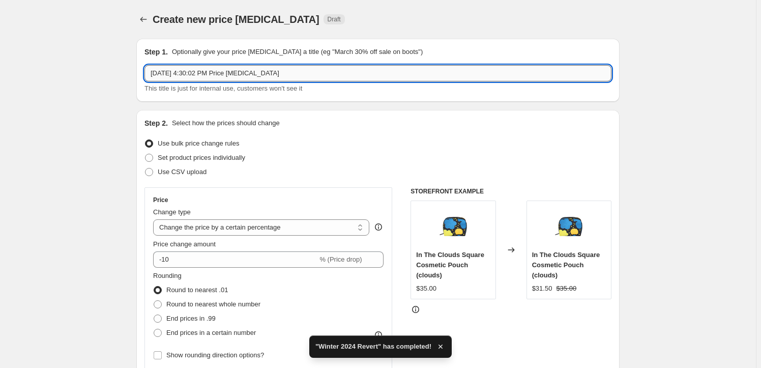
click at [262, 73] on input "Oct 15, 2025, 4:30:02 PM Price change job" at bounding box center [377, 73] width 467 height 16
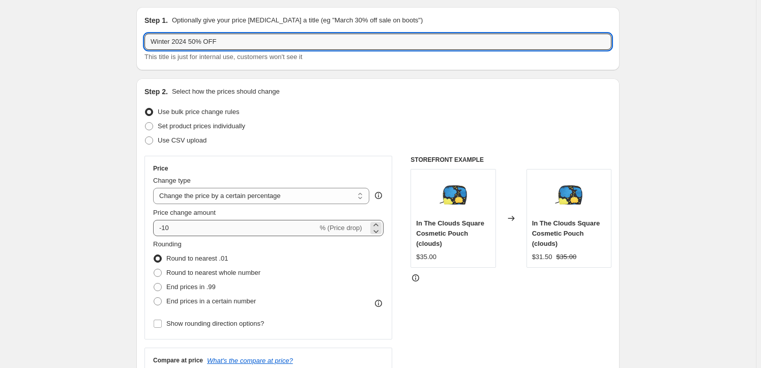
scroll to position [46, 0]
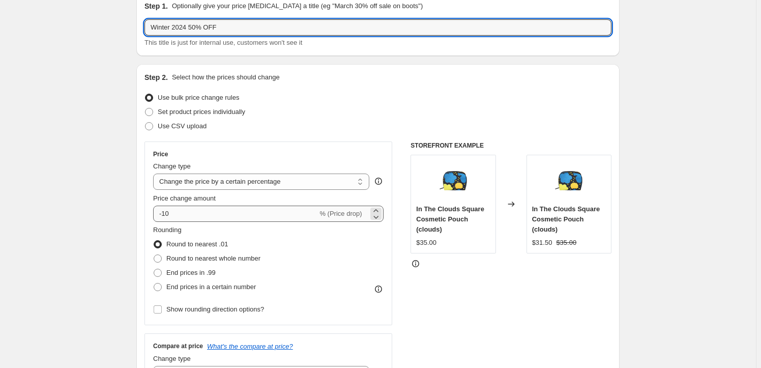
type input "Winter 2024 50% OFF"
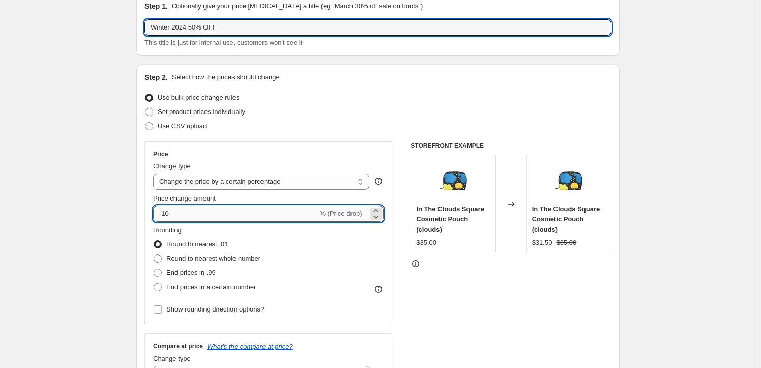
click at [257, 209] on input "-10" at bounding box center [235, 213] width 164 height 16
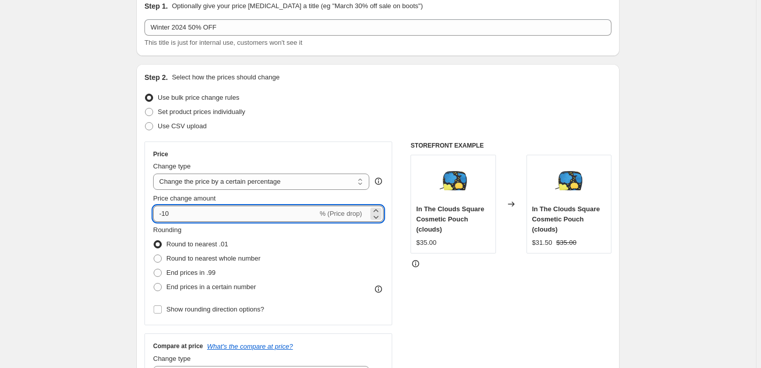
type input "-1"
type input "-50"
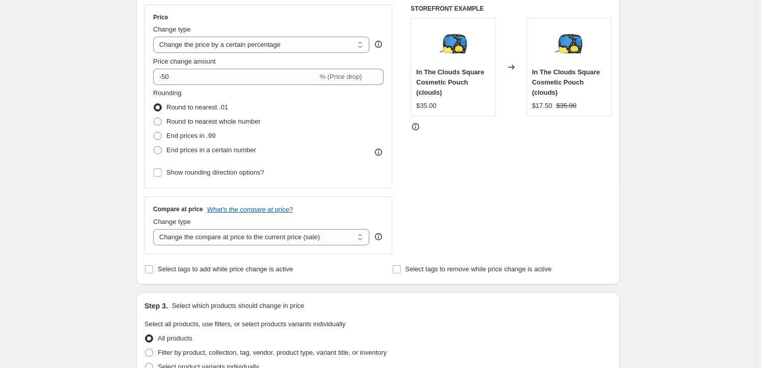
scroll to position [277, 0]
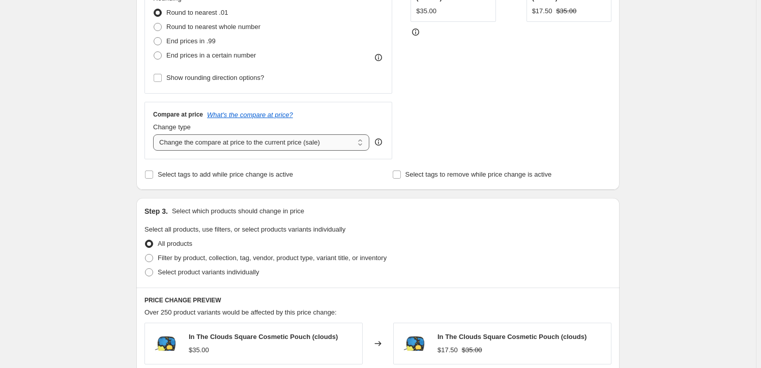
click at [232, 147] on select "Change the compare at price to the current price (sale) Change the compare at p…" at bounding box center [261, 142] width 216 height 16
drag, startPoint x: 228, startPoint y: 142, endPoint x: 224, endPoint y: 162, distance: 19.7
click at [228, 142] on select "Change the compare at price to the current price (sale) Change the compare at p…" at bounding box center [261, 142] width 216 height 16
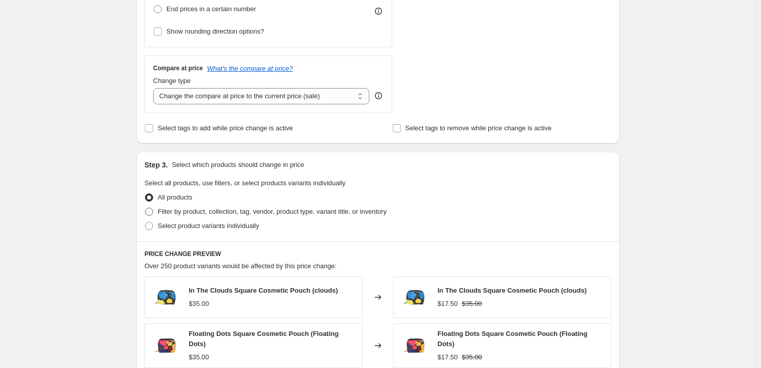
click at [165, 211] on span "Filter by product, collection, tag, vendor, product type, variant title, or inv…" at bounding box center [272, 211] width 229 height 8
click at [145, 208] on input "Filter by product, collection, tag, vendor, product type, variant title, or inv…" at bounding box center [145, 207] width 1 height 1
radio input "true"
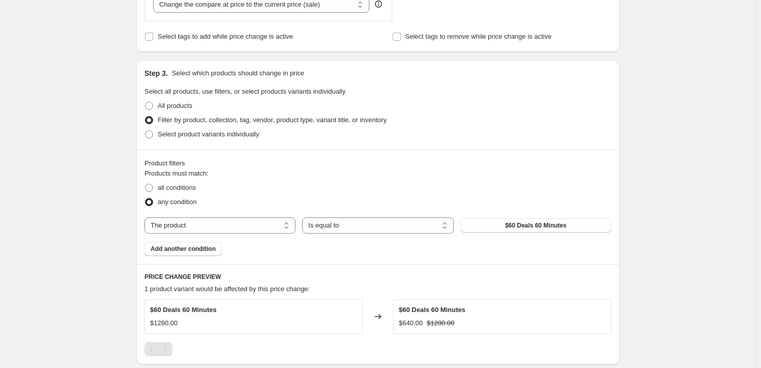
scroll to position [416, 0]
click at [260, 220] on select "The product The product's collection The product's tag The product's vendor The…" at bounding box center [219, 224] width 151 height 16
select select "collection"
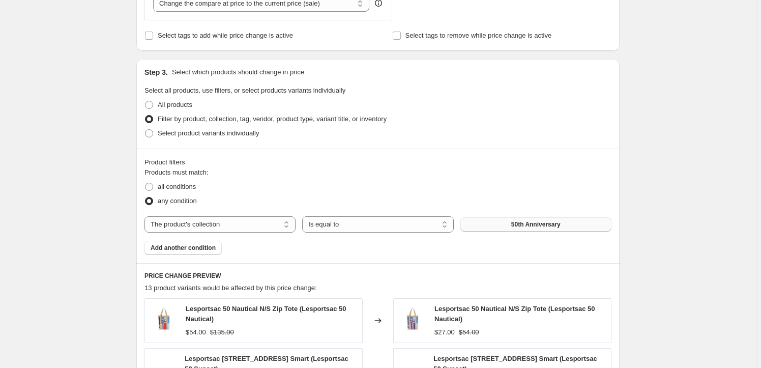
click at [526, 225] on span "50th Anniversary" at bounding box center [535, 224] width 49 height 8
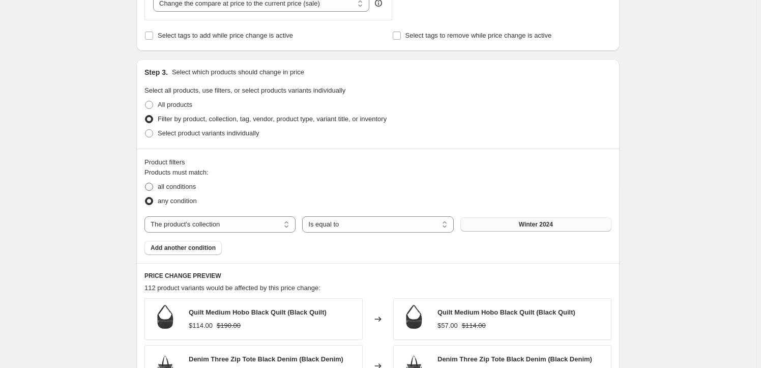
click at [151, 188] on span at bounding box center [149, 187] width 8 height 8
click at [145, 183] on input "all conditions" at bounding box center [145, 183] width 1 height 1
radio input "true"
click at [175, 248] on span "Add another condition" at bounding box center [183, 248] width 65 height 8
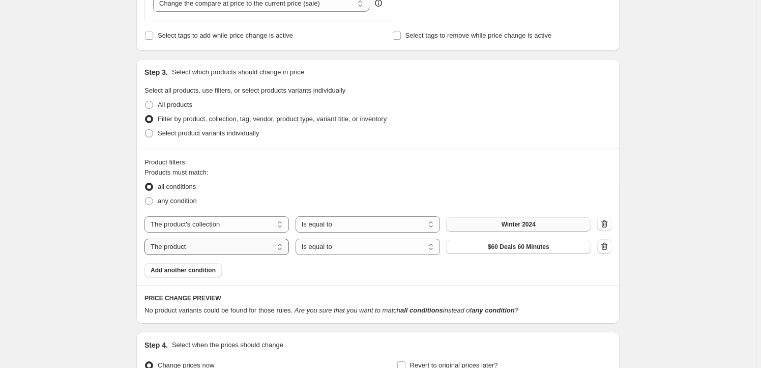
click at [257, 247] on select "The product The product's collection The product's tag The product's vendor The…" at bounding box center [216, 247] width 144 height 16
select select "product_status"
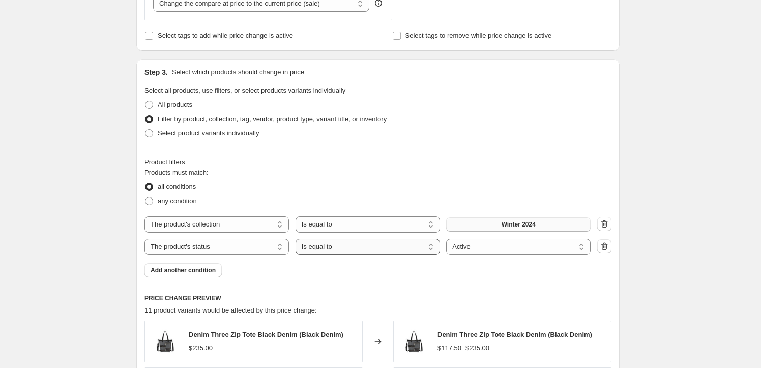
scroll to position [739, 0]
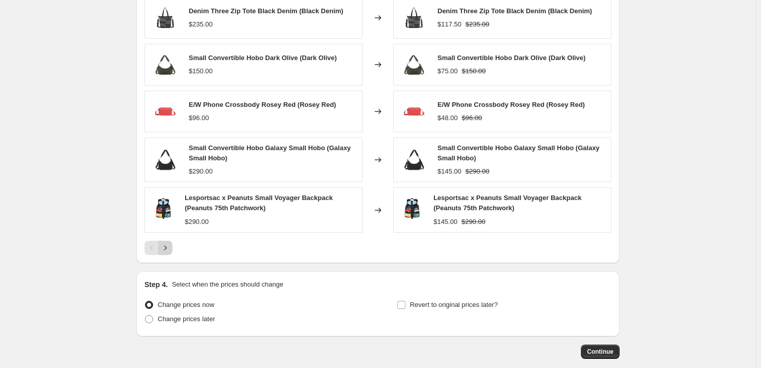
click at [172, 249] on button "Next" at bounding box center [165, 248] width 14 height 14
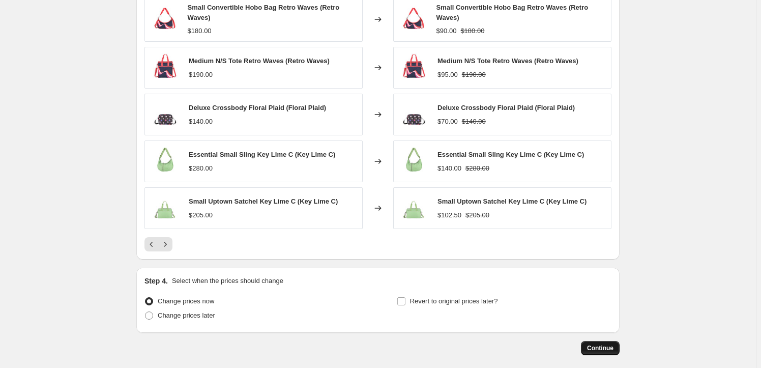
click at [612, 345] on span "Continue" at bounding box center [600, 348] width 26 height 8
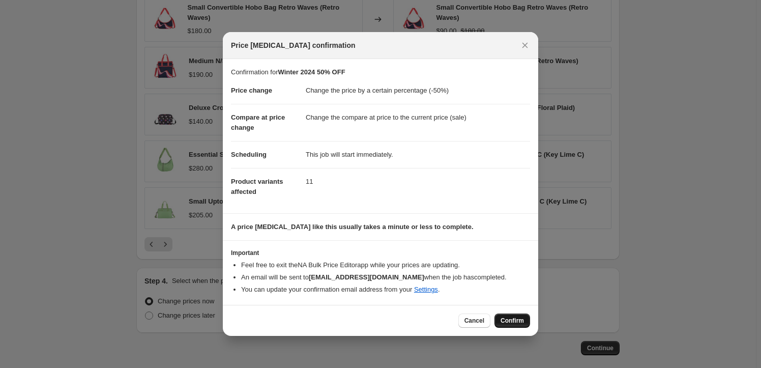
click at [516, 324] on span "Confirm" at bounding box center [511, 320] width 23 height 8
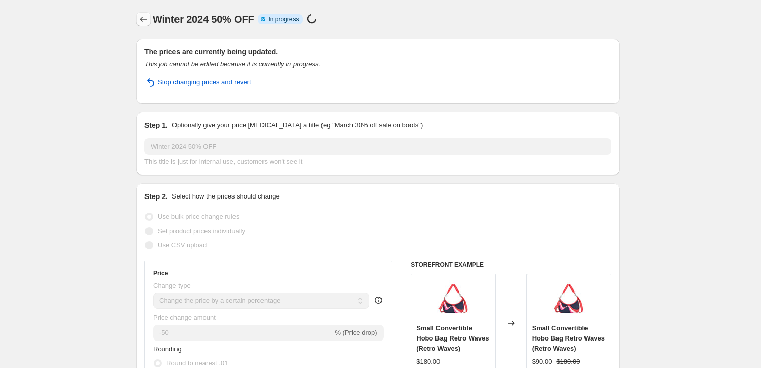
click at [148, 17] on icon "Price change jobs" at bounding box center [143, 19] width 10 height 10
